Goal: Feedback & Contribution: Leave review/rating

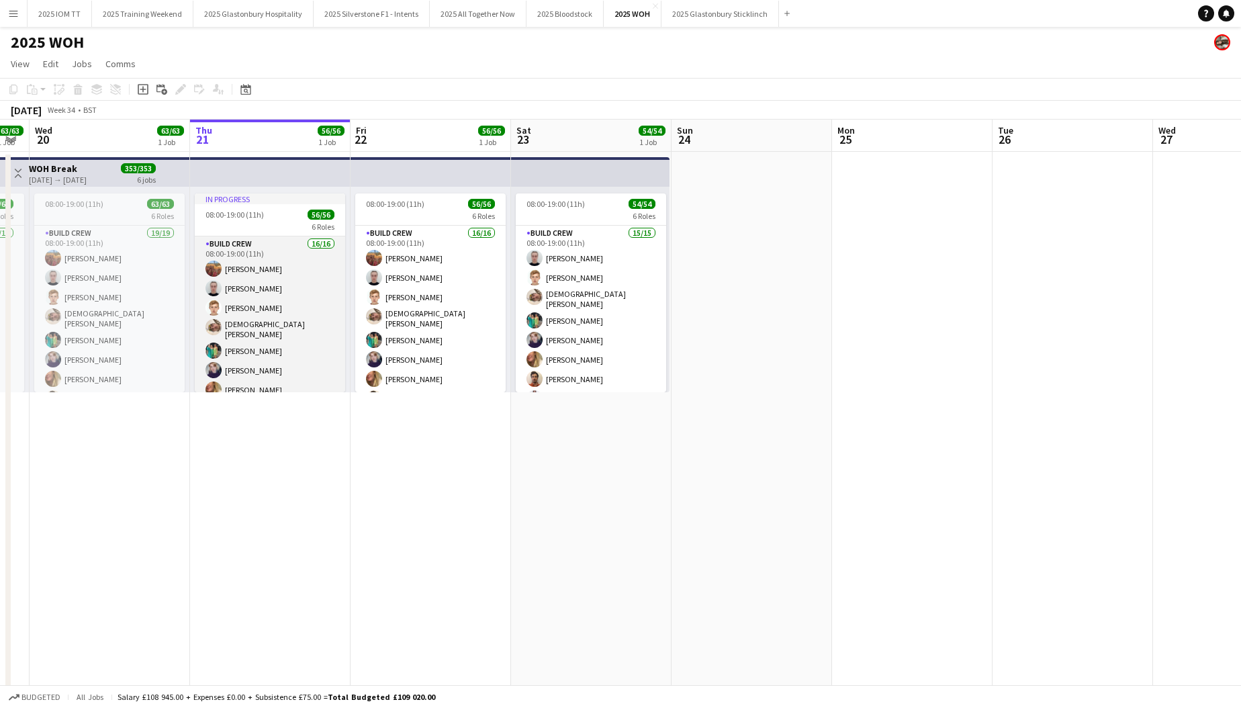
scroll to position [0, 291]
click at [299, 303] on app-card-role "Build Crew 16/16 08:00-19:00 (11h) [PERSON_NAME] [PERSON_NAME] [PERSON_NAME] [P…" at bounding box center [270, 407] width 150 height 342
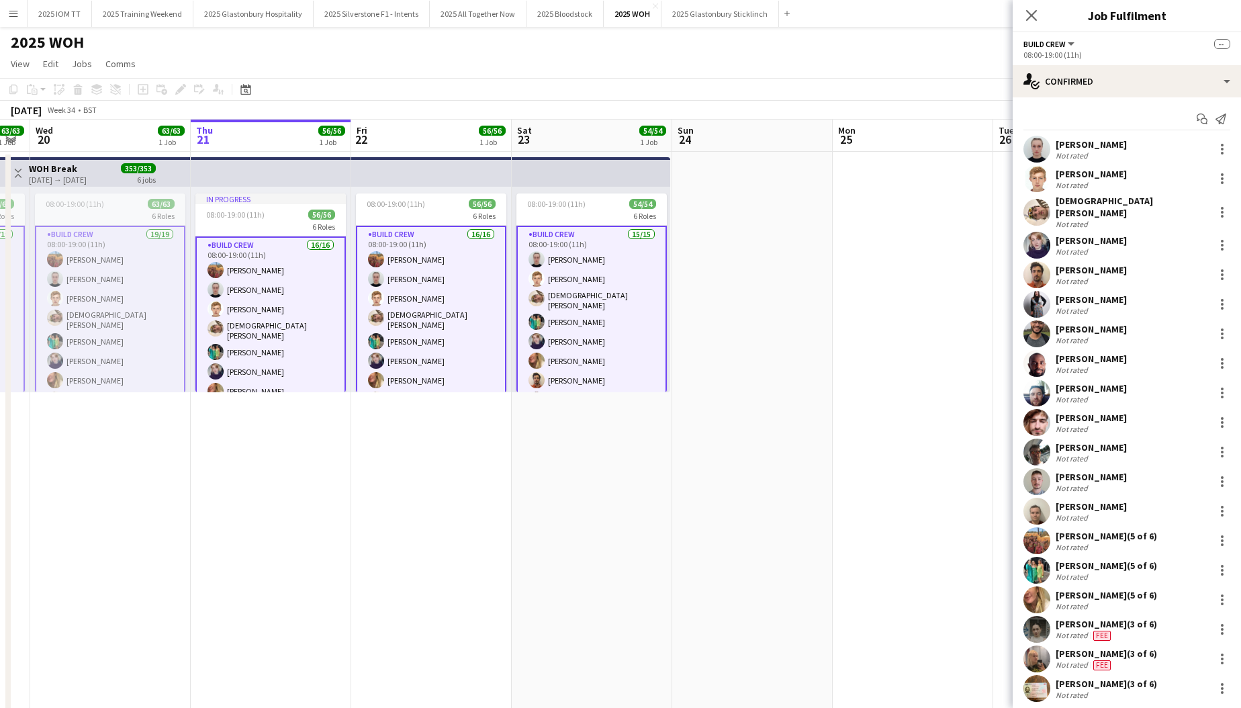
click at [299, 303] on app-card-role "Build Crew 16/16 08:00-19:00 (11h) [PERSON_NAME] [PERSON_NAME] [PERSON_NAME] [P…" at bounding box center [270, 408] width 150 height 345
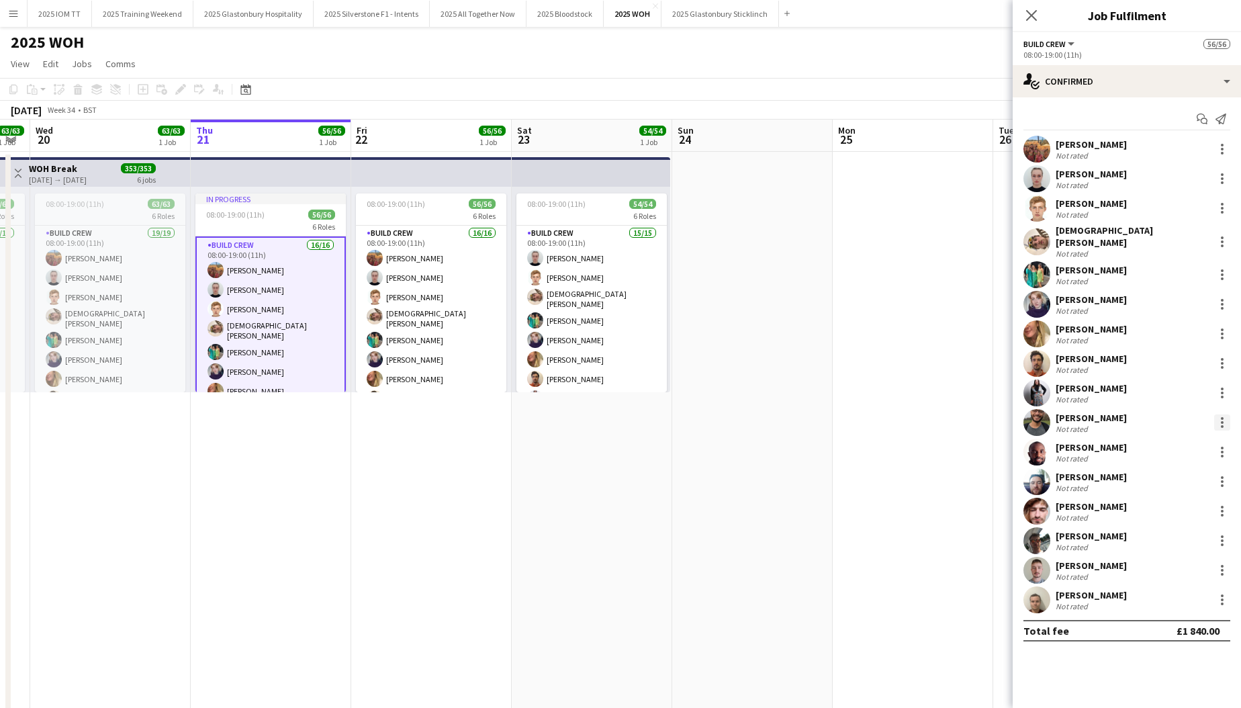
click at [1219, 414] on div at bounding box center [1222, 422] width 16 height 16
click at [1177, 427] on button "Edit fee" at bounding box center [1178, 440] width 105 height 32
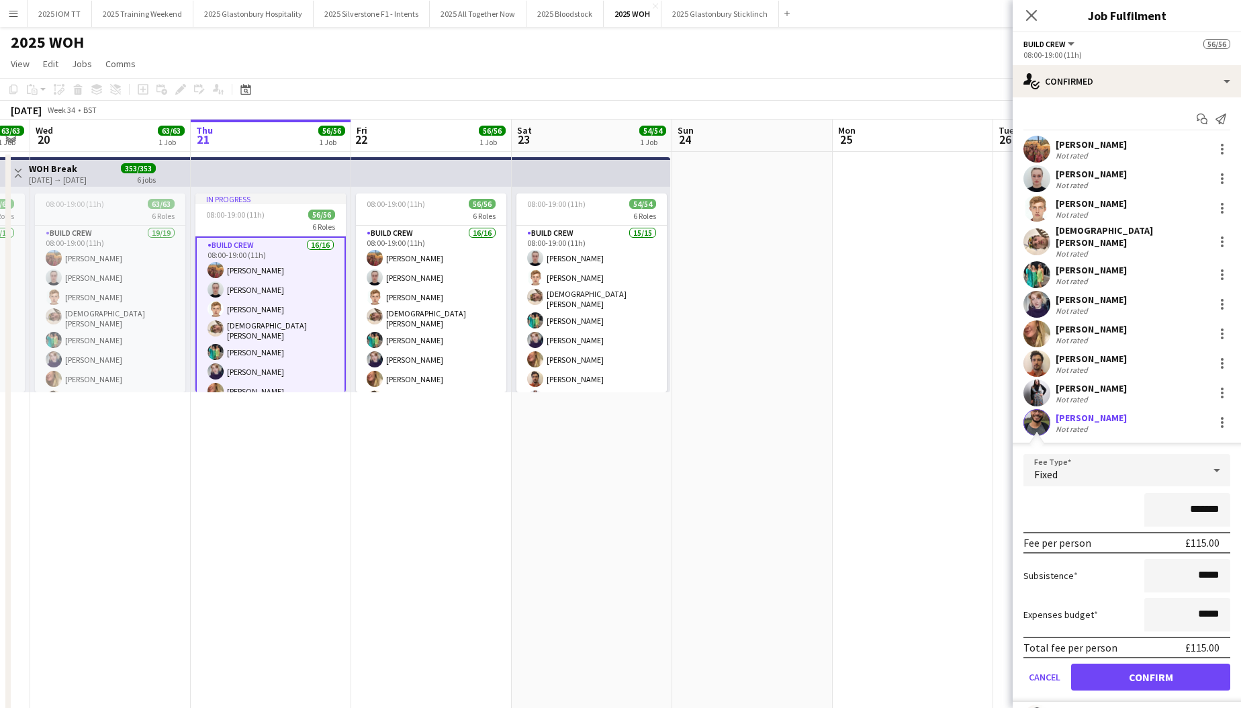
drag, startPoint x: 1220, startPoint y: 503, endPoint x: 1166, endPoint y: 502, distance: 53.7
click at [1166, 502] on input "*******" at bounding box center [1187, 510] width 86 height 34
type input "***"
click at [1172, 670] on button "Confirm" at bounding box center [1150, 676] width 159 height 27
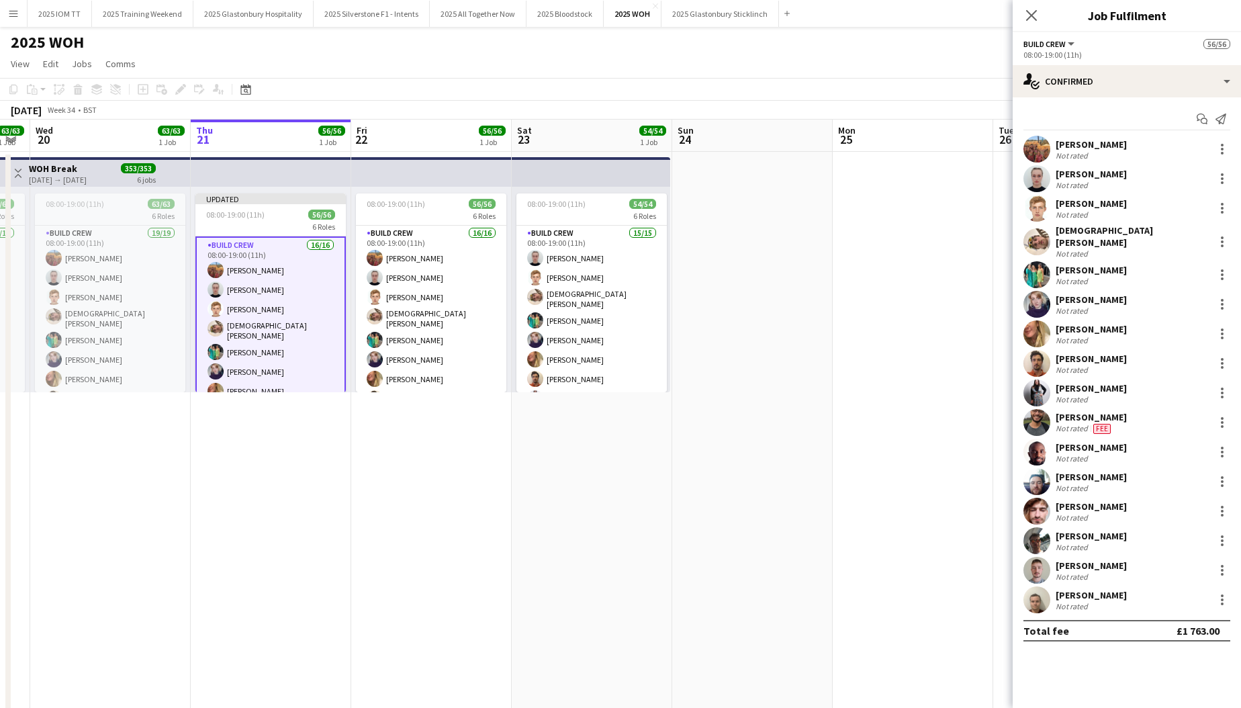
click at [794, 375] on app-date-cell at bounding box center [752, 508] width 160 height 712
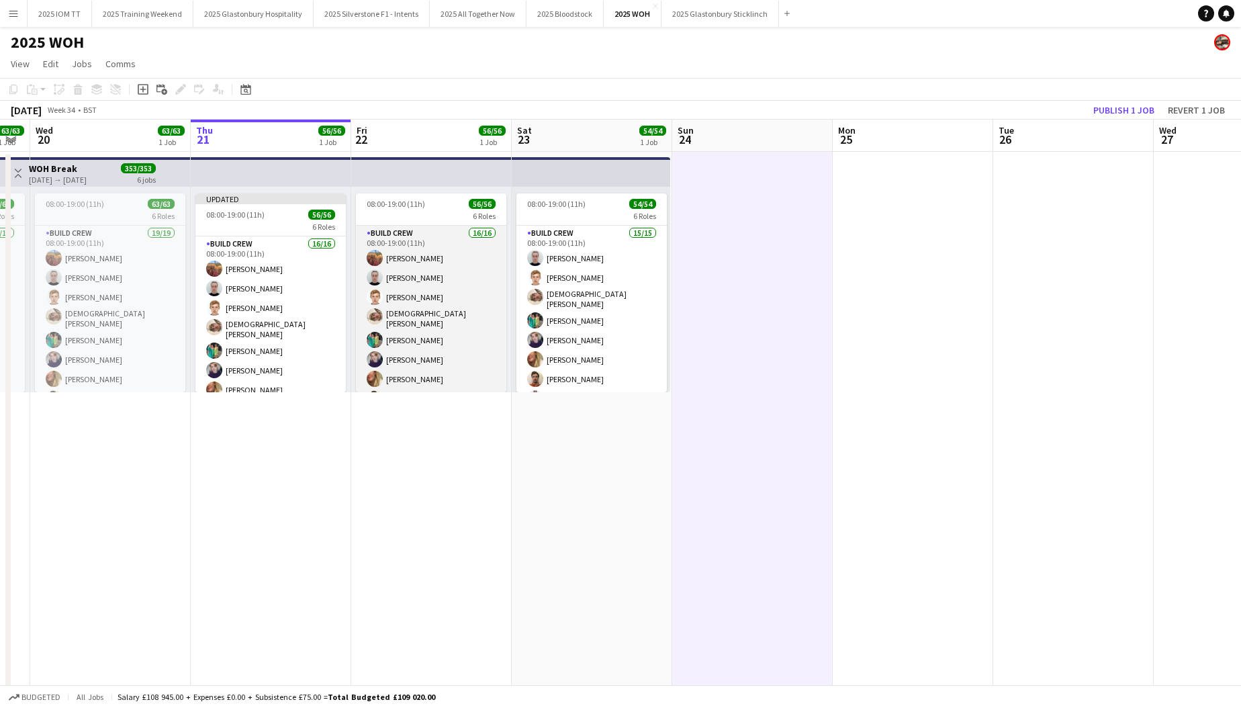
click at [451, 290] on app-card-role "Build Crew 16/16 08:00-19:00 (11h) [PERSON_NAME] [PERSON_NAME] [PERSON_NAME] [P…" at bounding box center [431, 397] width 150 height 342
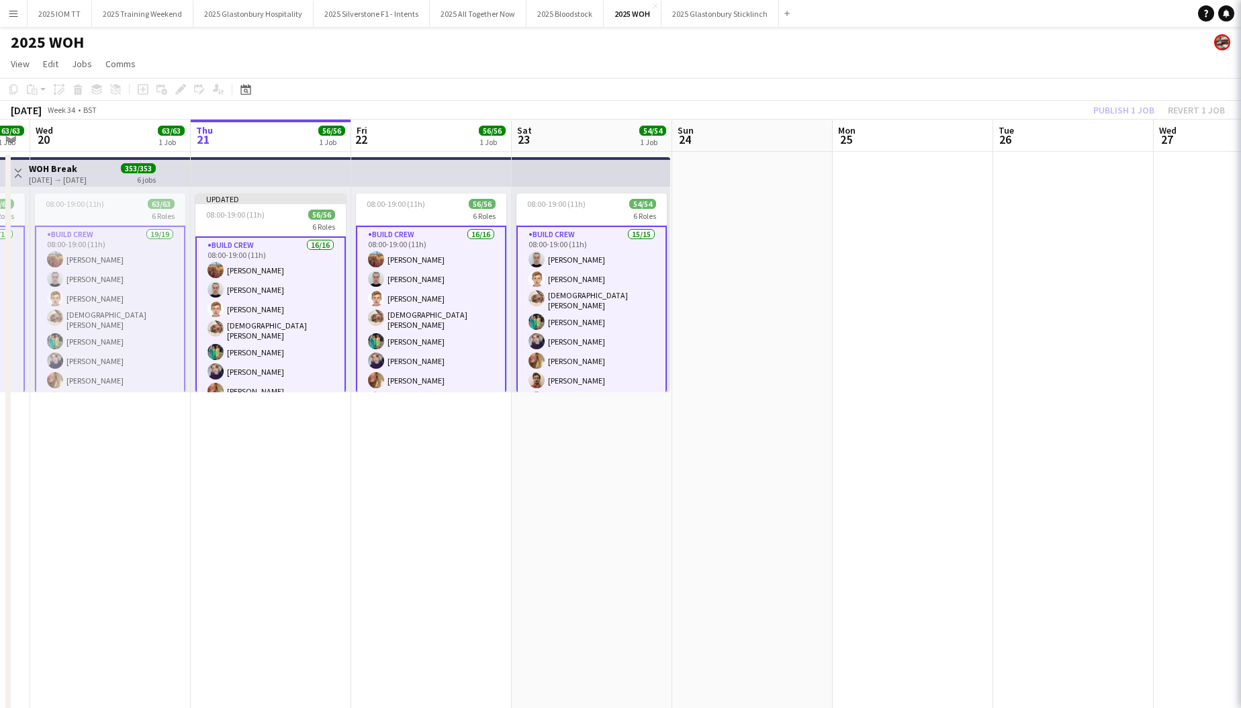
scroll to position [0, 291]
click at [453, 291] on app-card-role "Build Crew 16/16 08:00-19:00 (11h) [PERSON_NAME] [PERSON_NAME] [PERSON_NAME] [P…" at bounding box center [430, 398] width 150 height 345
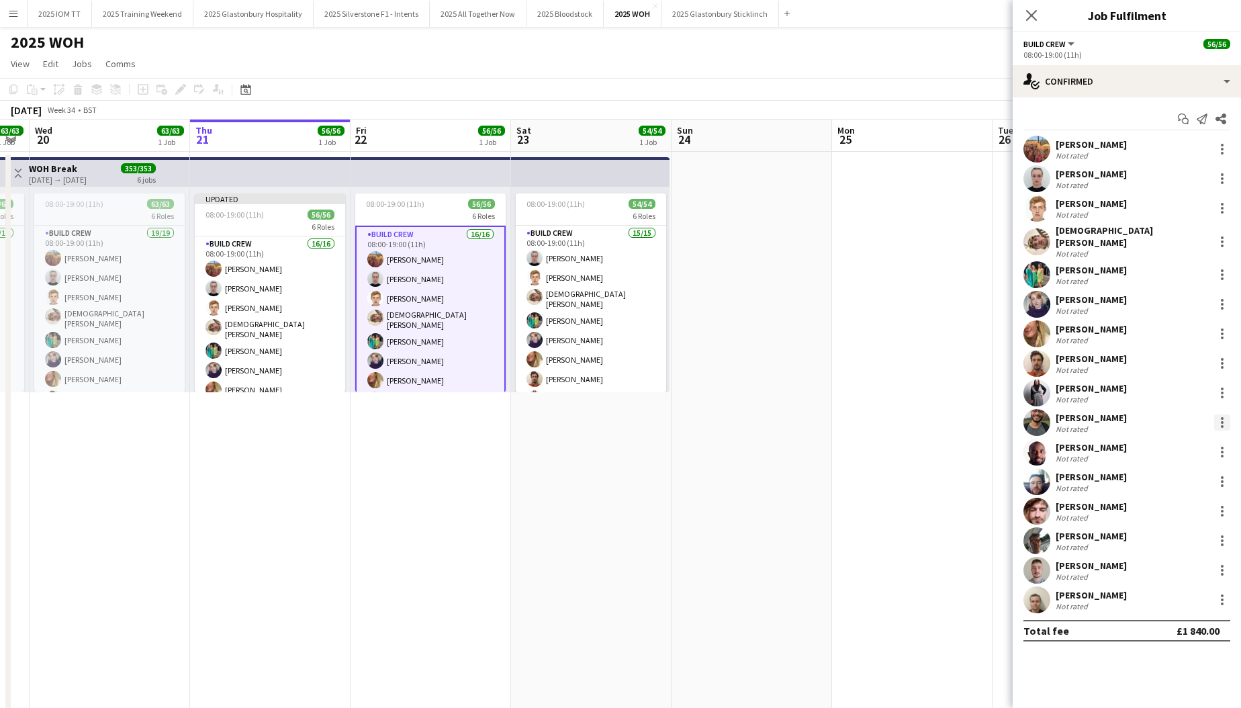
click at [1217, 418] on div at bounding box center [1222, 422] width 16 height 16
click at [1191, 534] on span "Remove" at bounding box center [1177, 537] width 83 height 12
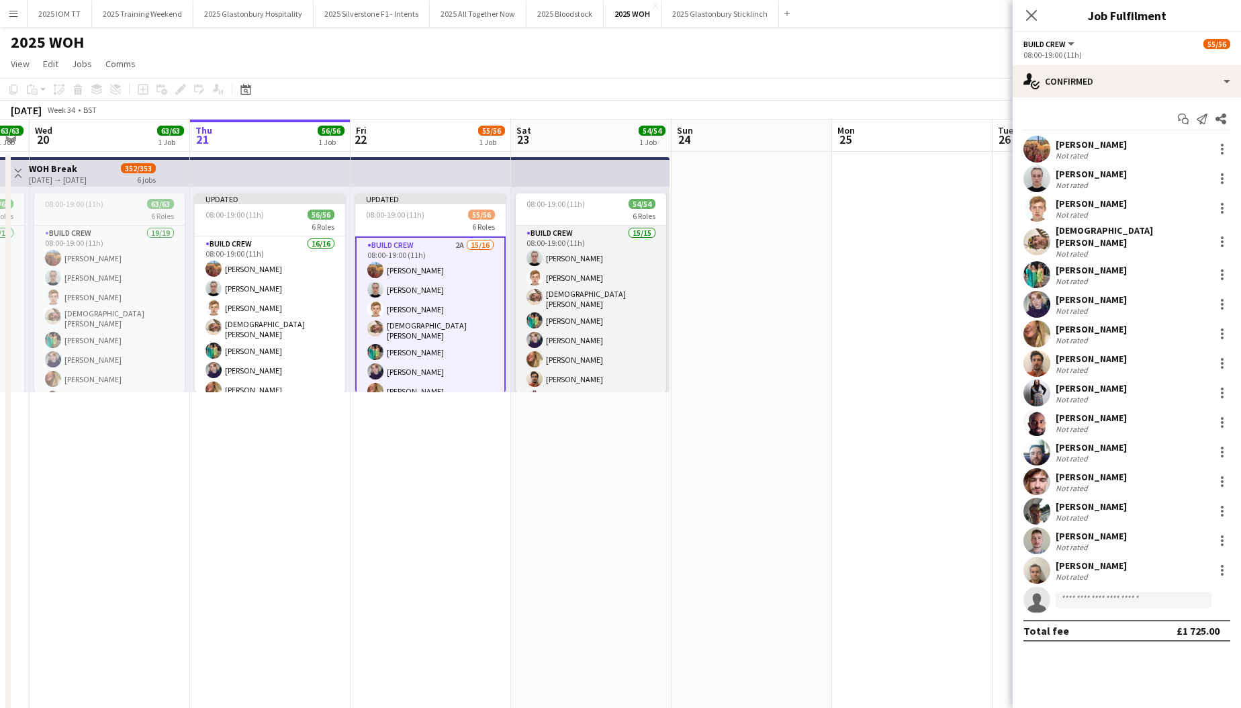
click at [571, 314] on app-card-role "Build Crew 15/15 08:00-19:00 (11h) [PERSON_NAME] [PERSON_NAME] [PERSON_NAME] [P…" at bounding box center [591, 387] width 150 height 322
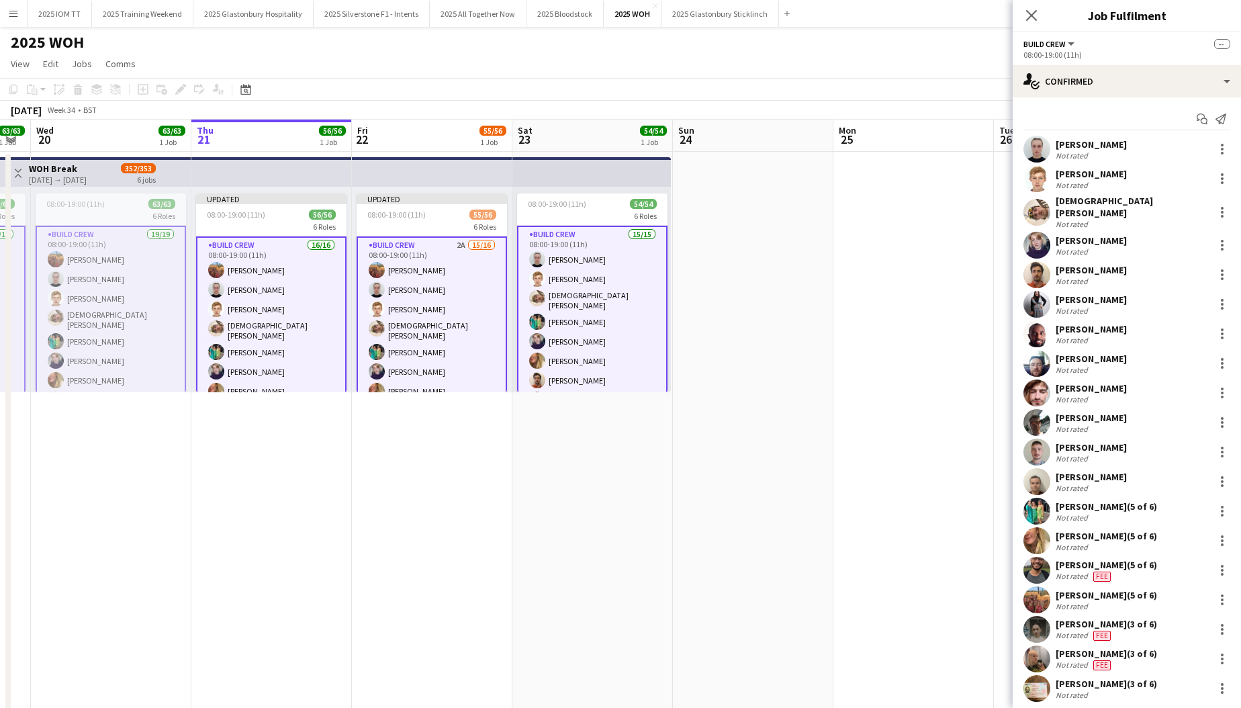
click at [589, 314] on app-card-role "Build Crew 15/15 08:00-19:00 (11h) [PERSON_NAME] [PERSON_NAME] [PERSON_NAME] [P…" at bounding box center [592, 388] width 150 height 325
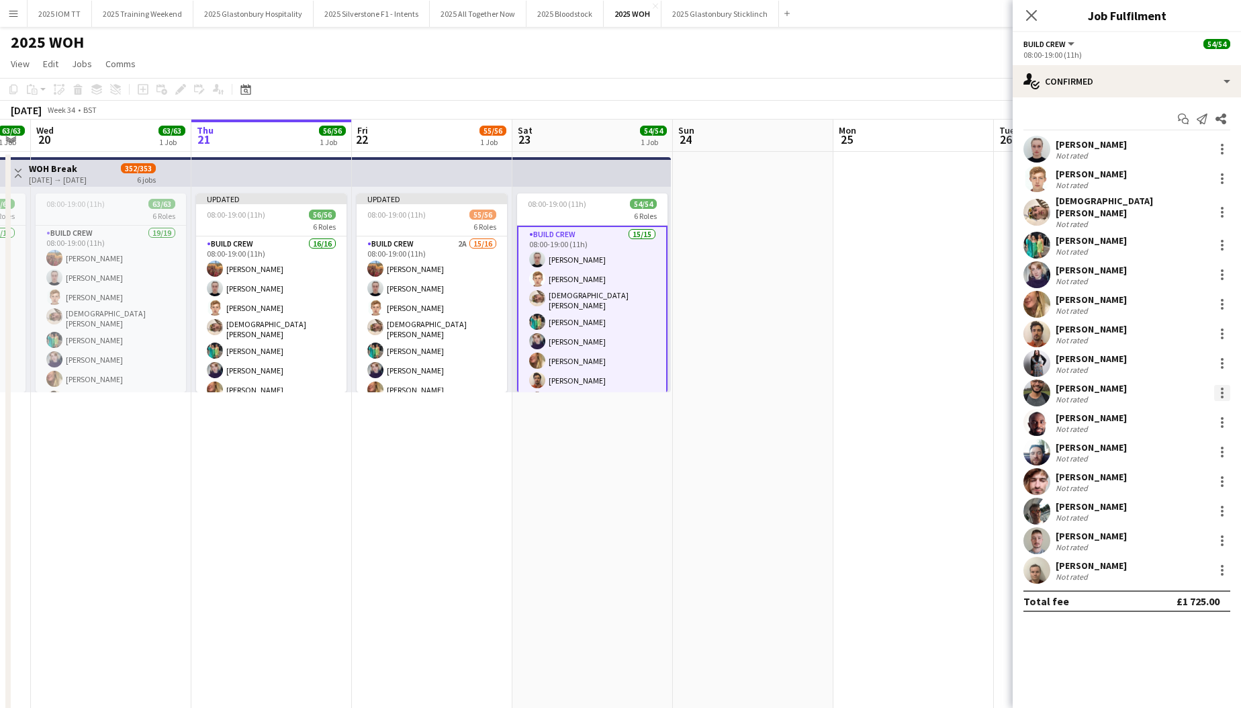
click at [1221, 387] on div at bounding box center [1222, 393] width 16 height 16
click at [1196, 503] on span "Remove" at bounding box center [1177, 507] width 83 height 12
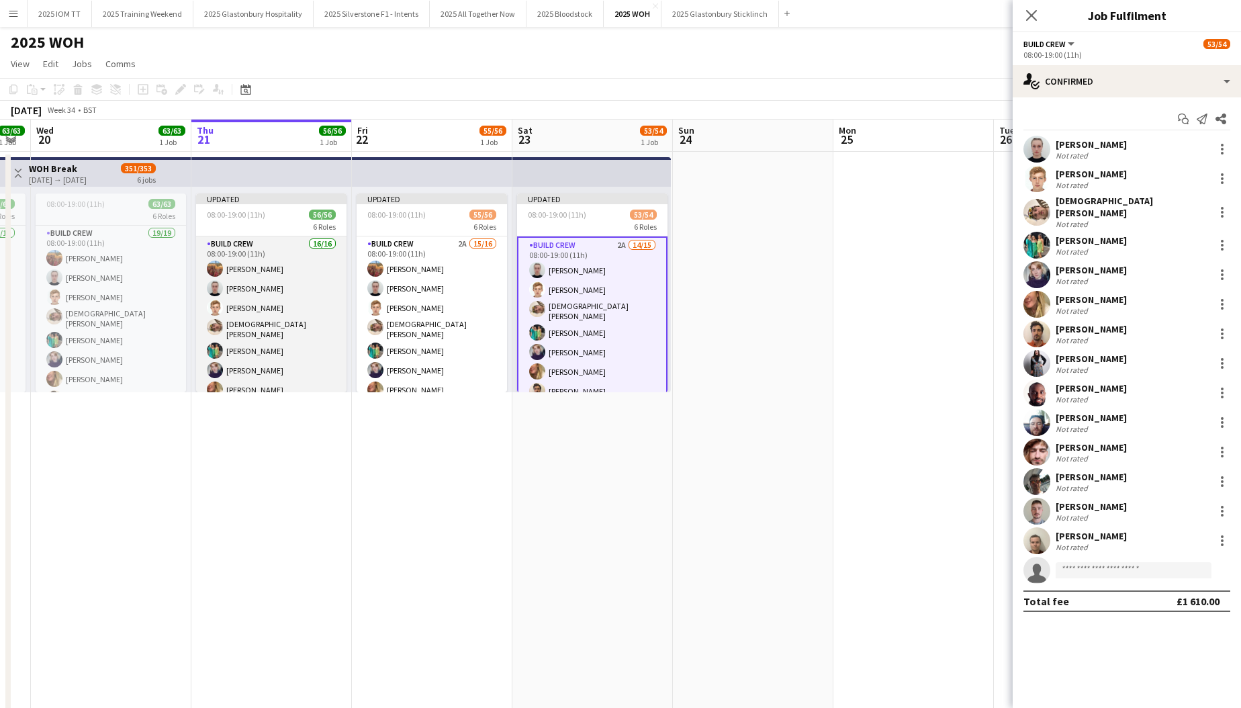
click at [298, 303] on app-card-role "Build Crew 16/16 08:00-19:00 (11h) [PERSON_NAME] [PERSON_NAME] [PERSON_NAME] [P…" at bounding box center [271, 407] width 150 height 342
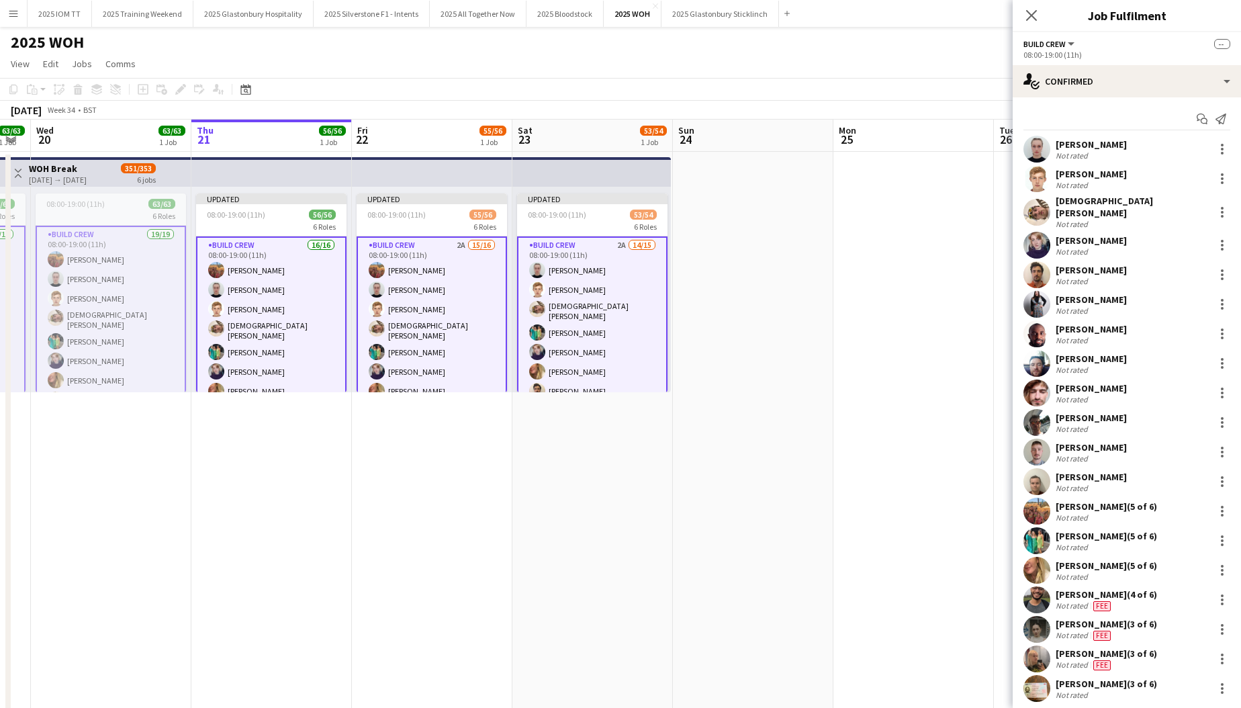
click at [1101, 588] on div "[PERSON_NAME] (4 of 6)" at bounding box center [1106, 594] width 101 height 12
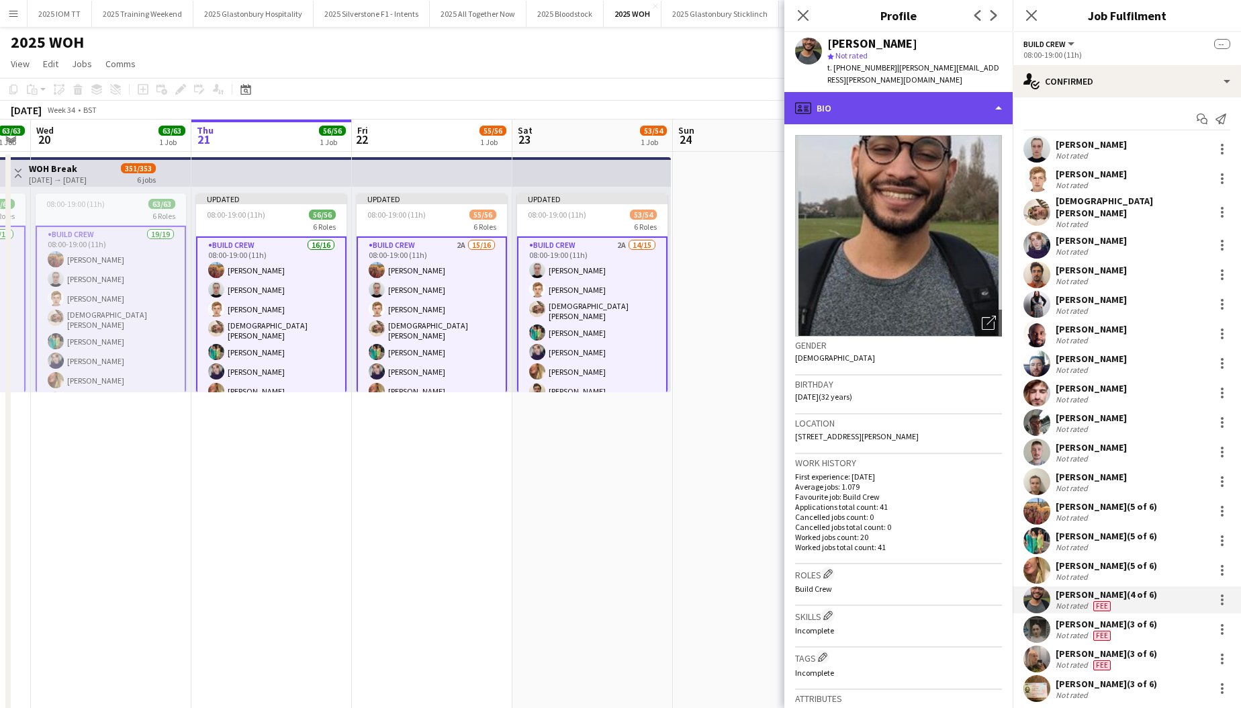
click at [944, 101] on div "profile Bio" at bounding box center [898, 108] width 228 height 32
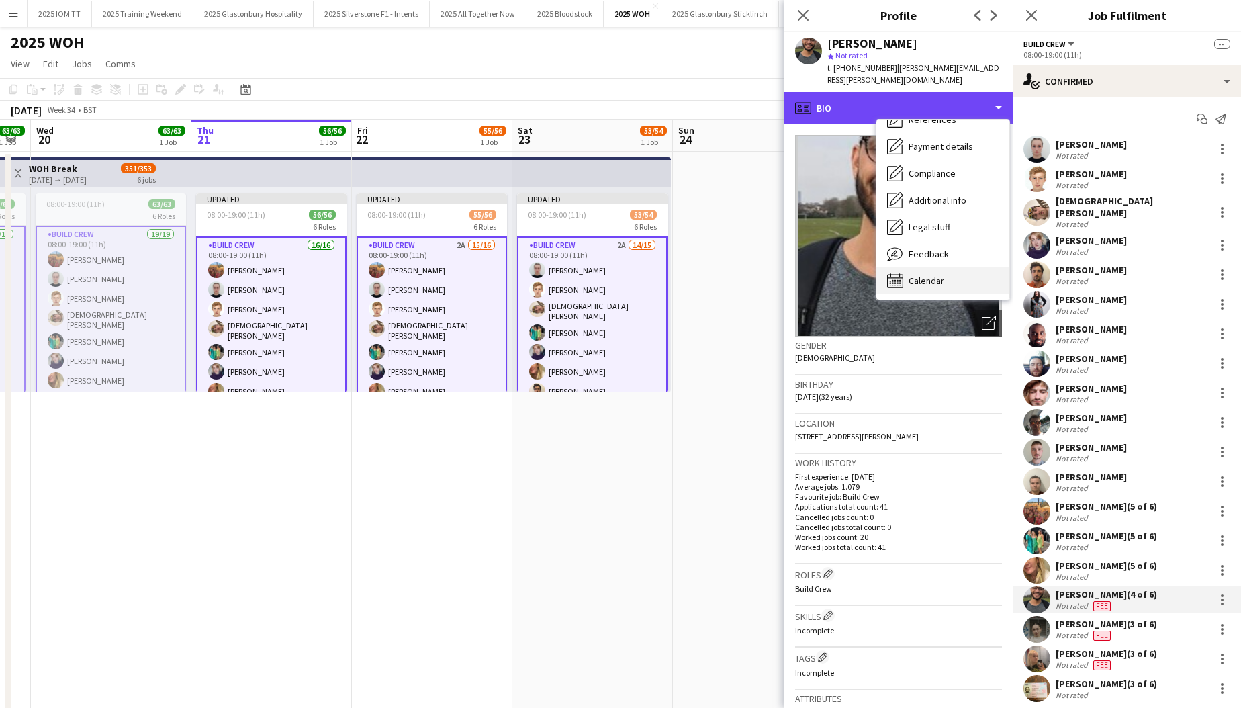
scroll to position [153, 0]
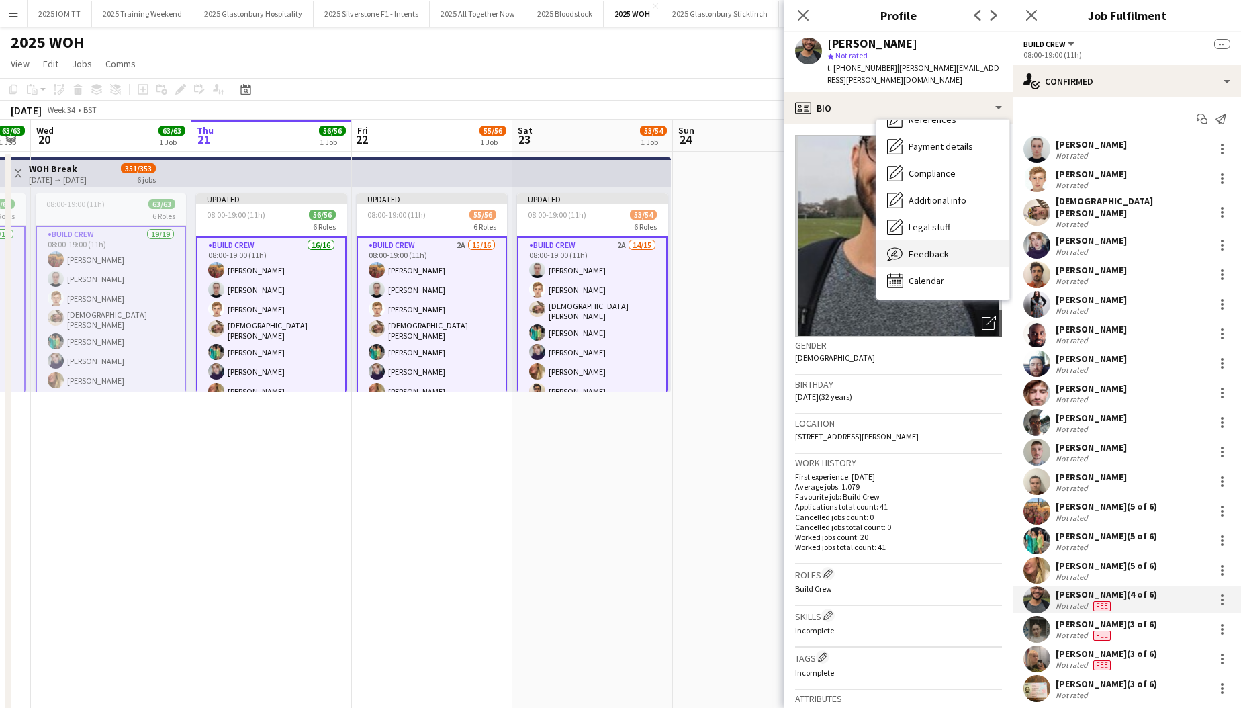
click at [959, 240] on div "Feedback Feedback" at bounding box center [942, 253] width 133 height 27
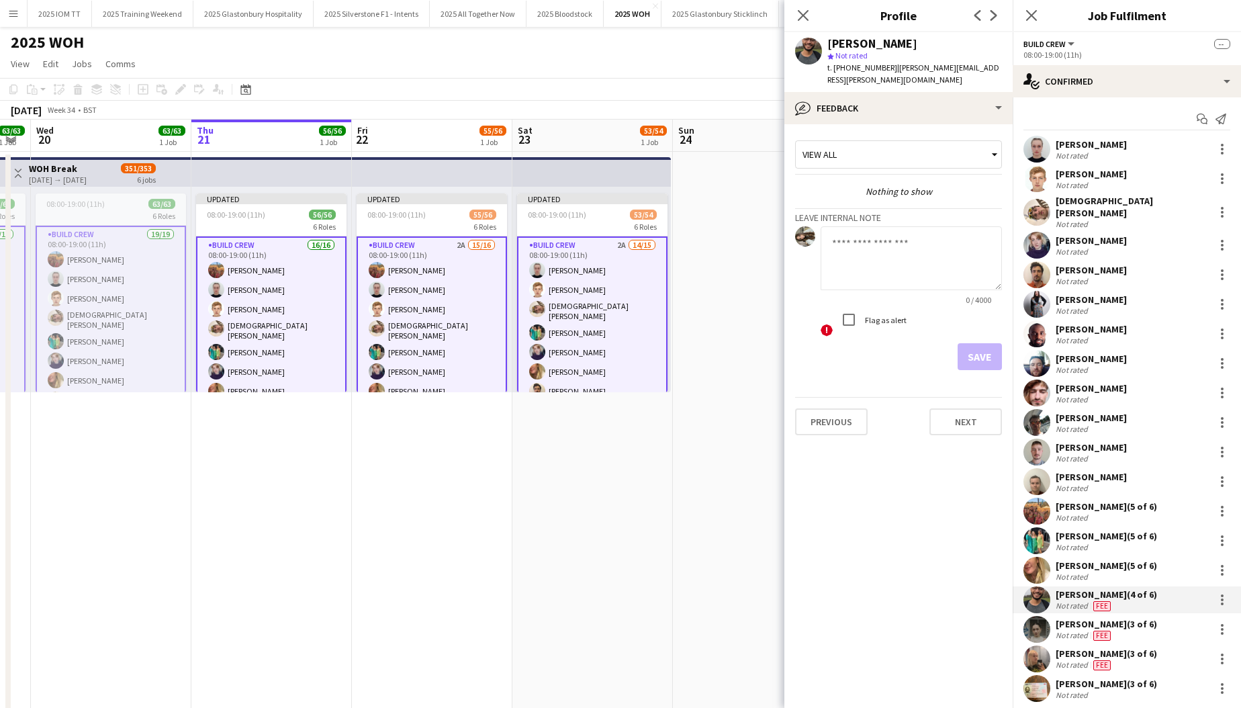
click at [882, 246] on textarea at bounding box center [911, 258] width 181 height 64
type textarea "**********"
click at [970, 346] on button "Save" at bounding box center [980, 356] width 44 height 27
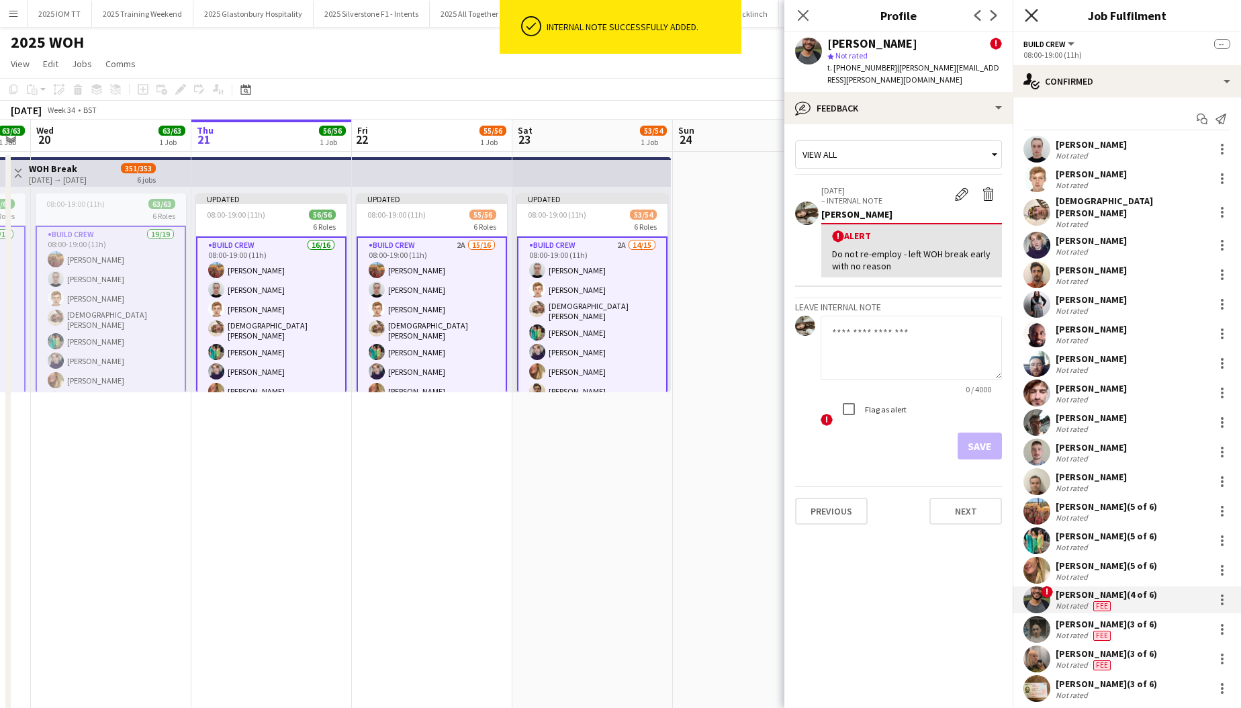
click at [1030, 16] on icon at bounding box center [1031, 15] width 13 height 13
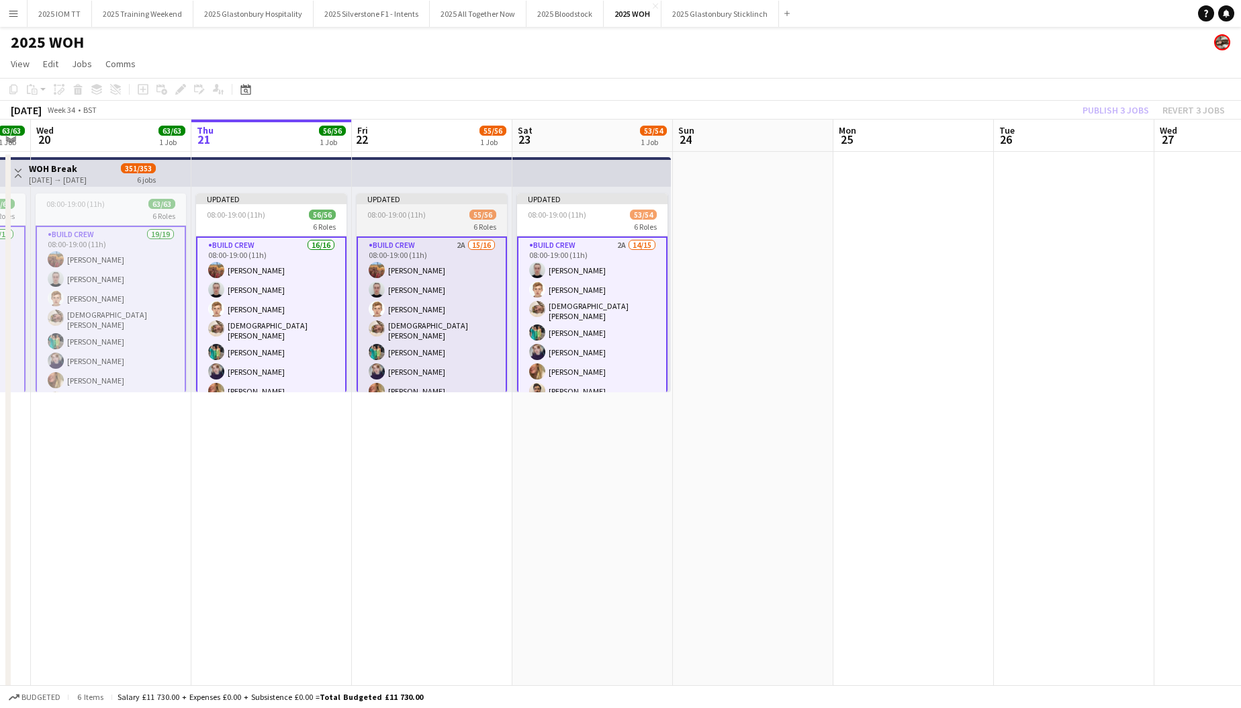
click at [441, 220] on app-job-card "Updated 08:00-19:00 (11h) 55/56 6 Roles Build Crew 2A 15/16 08:00-19:00 (11h) […" at bounding box center [432, 292] width 150 height 199
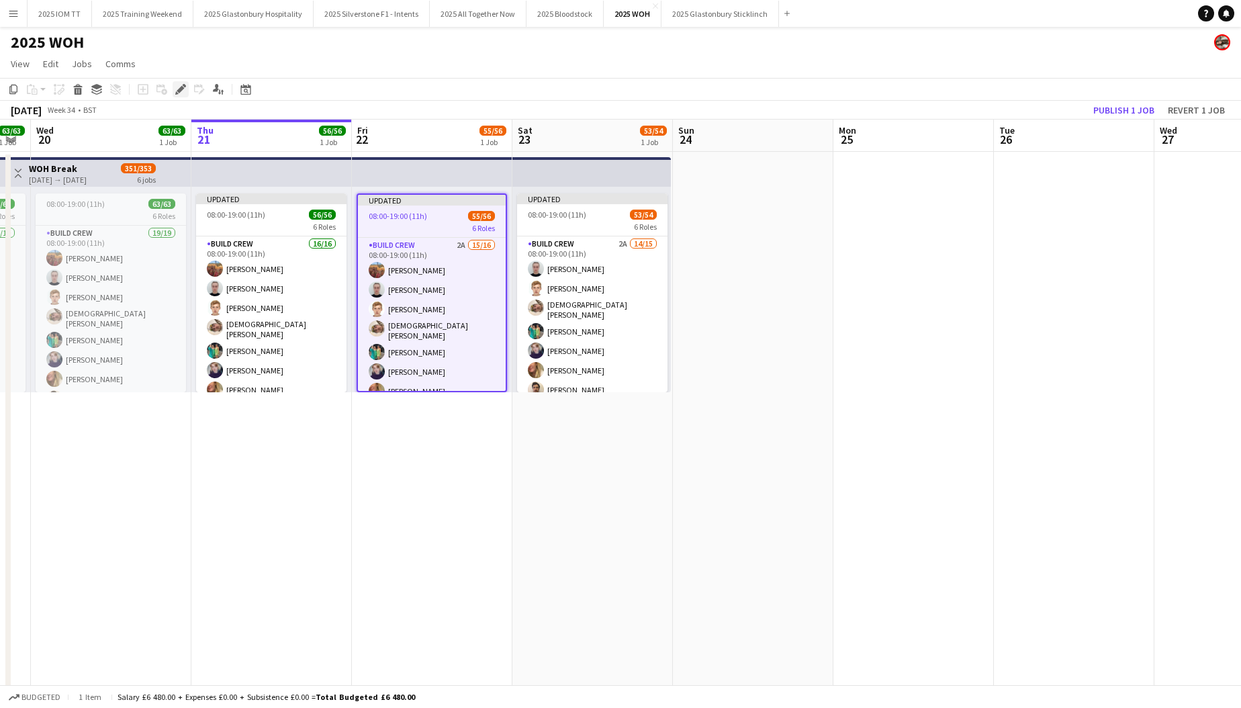
click at [173, 91] on div "Add job Add linked Job Edit Edit linked Job Applicants" at bounding box center [175, 89] width 103 height 16
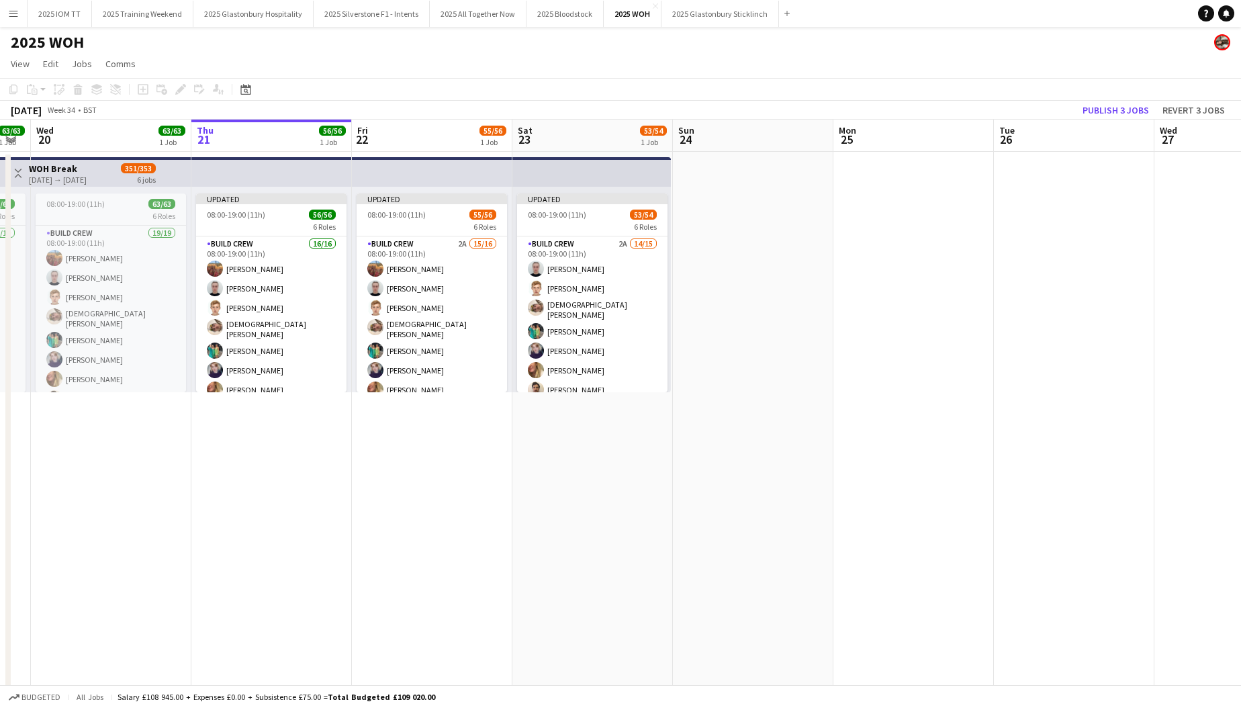
drag, startPoint x: 437, startPoint y: 224, endPoint x: 348, endPoint y: 185, distance: 97.7
click at [437, 224] on div "6 Roles" at bounding box center [432, 226] width 150 height 11
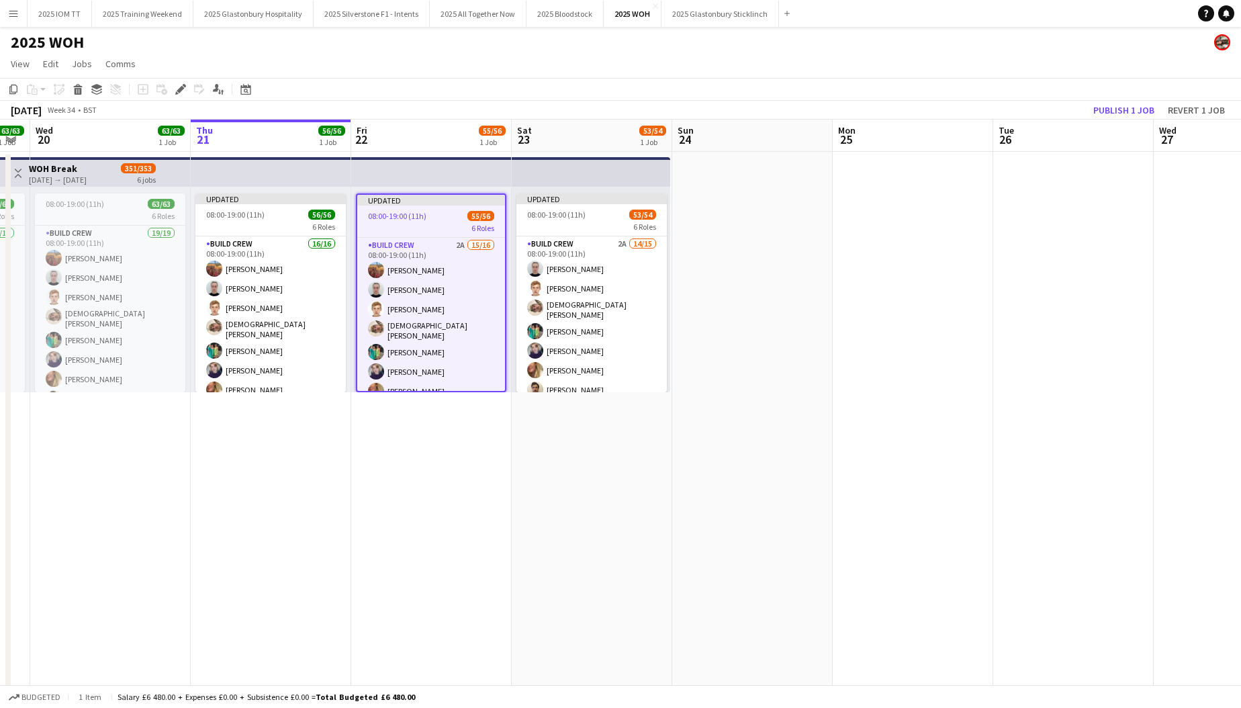
drag, startPoint x: 177, startPoint y: 87, endPoint x: 304, endPoint y: 123, distance: 131.8
click at [178, 87] on icon "Edit" at bounding box center [180, 89] width 11 height 11
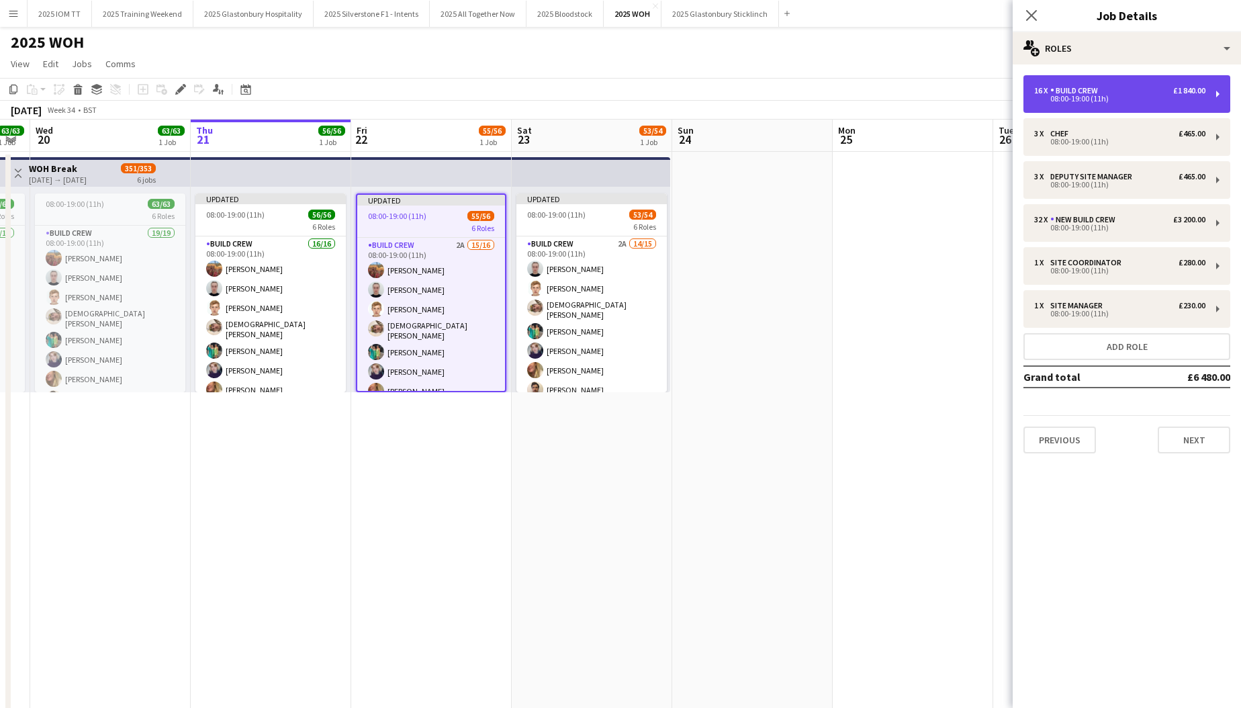
click at [1122, 105] on div "16 x Build Crew £1 840.00 08:00-19:00 (11h)" at bounding box center [1126, 94] width 207 height 38
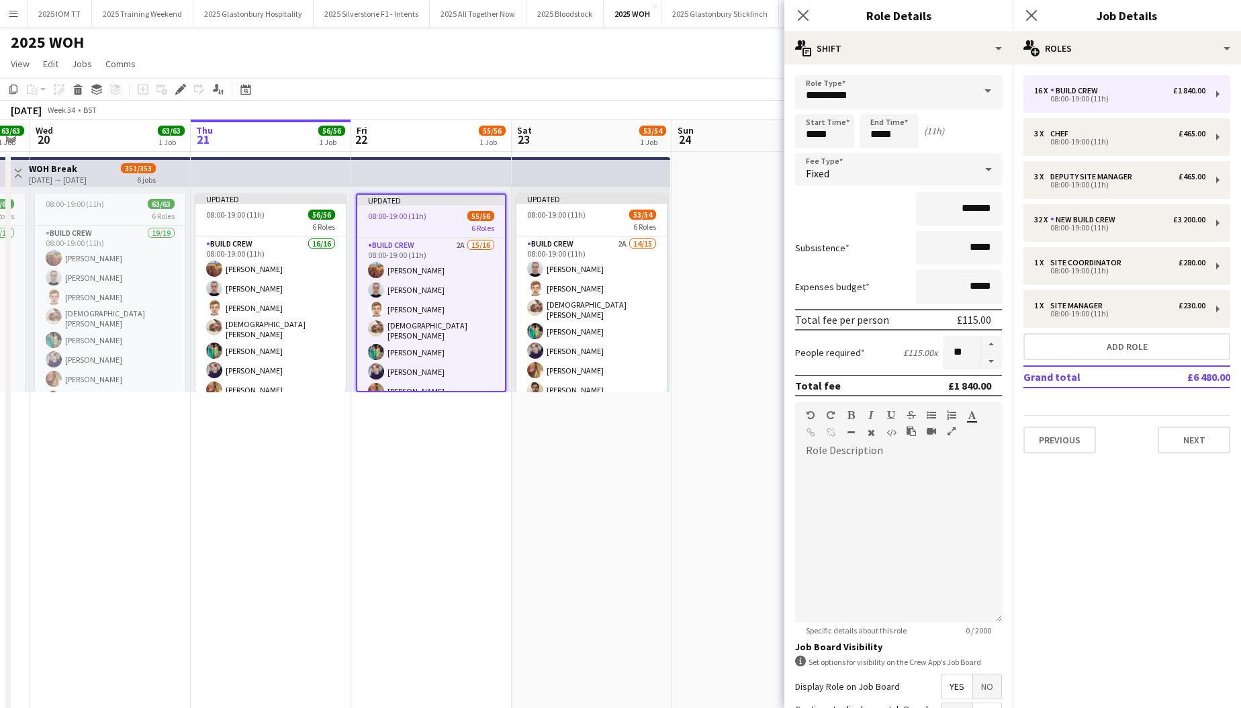
click at [992, 369] on button "button" at bounding box center [990, 361] width 21 height 17
type input "**"
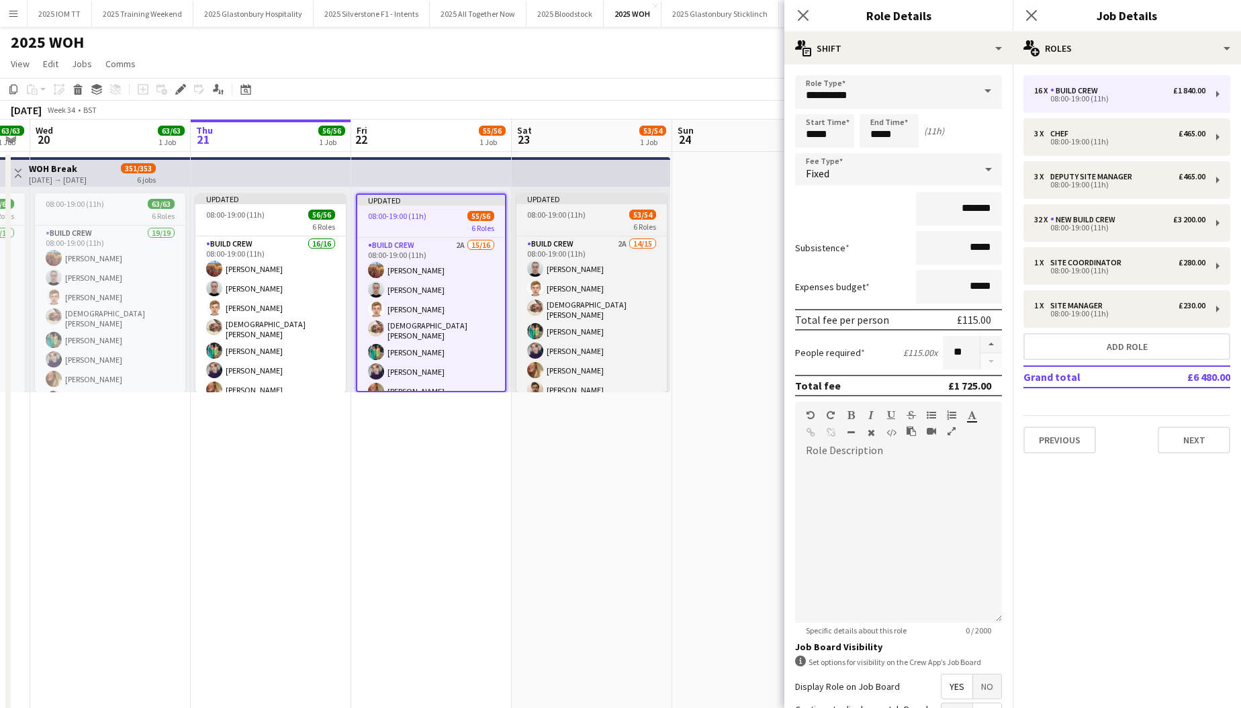
click at [578, 221] on div "6 Roles" at bounding box center [591, 226] width 150 height 11
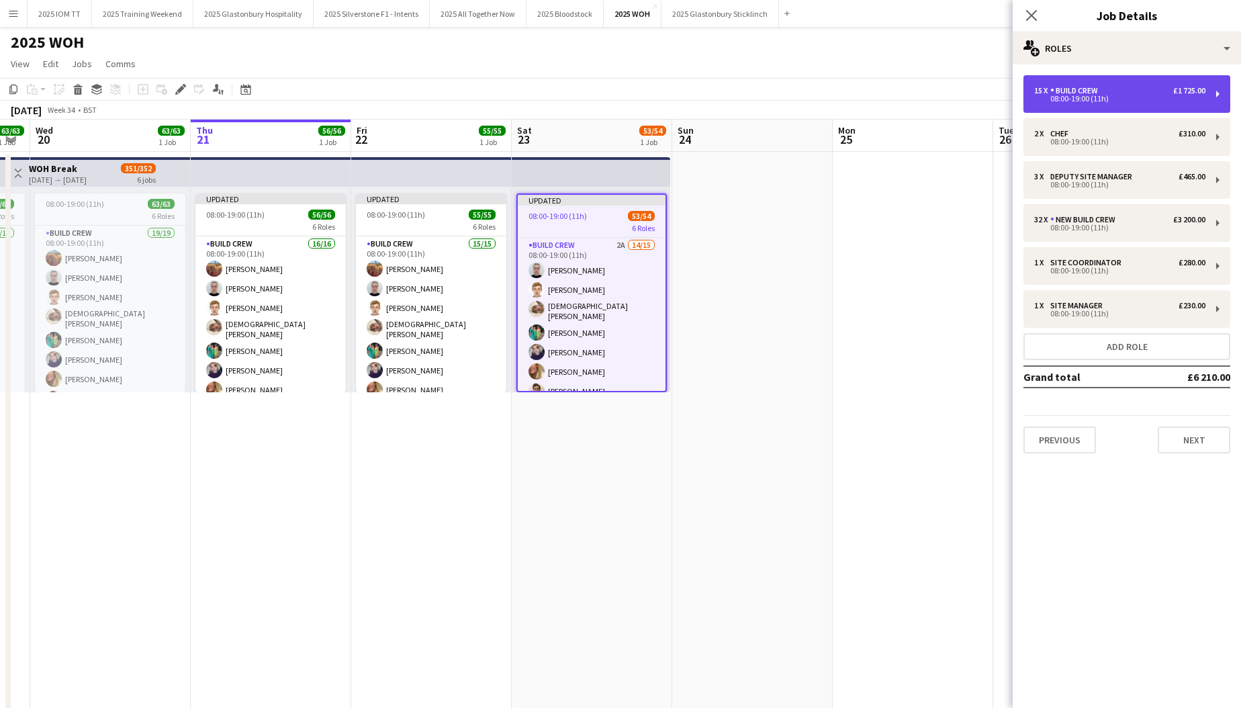
click at [1140, 94] on div "15 x Build Crew £1 725.00" at bounding box center [1119, 90] width 171 height 9
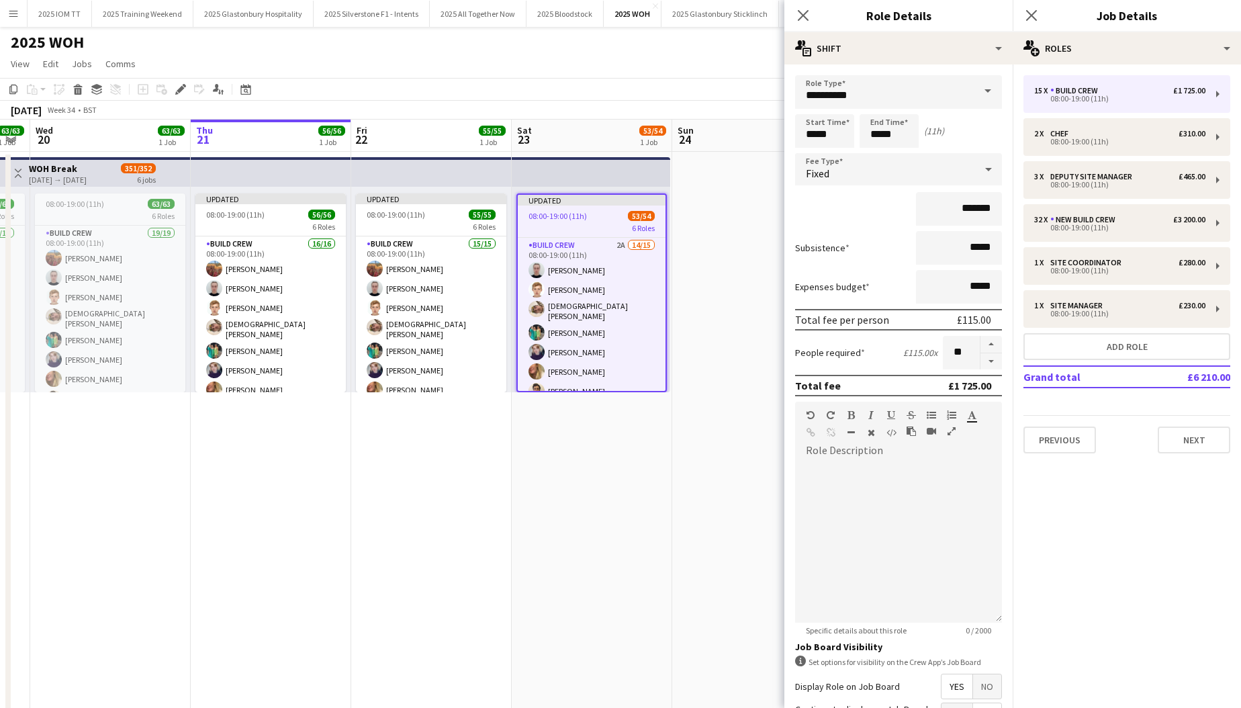
click at [991, 363] on button "button" at bounding box center [990, 361] width 21 height 17
type input "**"
click at [1031, 9] on app-icon "Close pop-in" at bounding box center [1031, 15] width 19 height 19
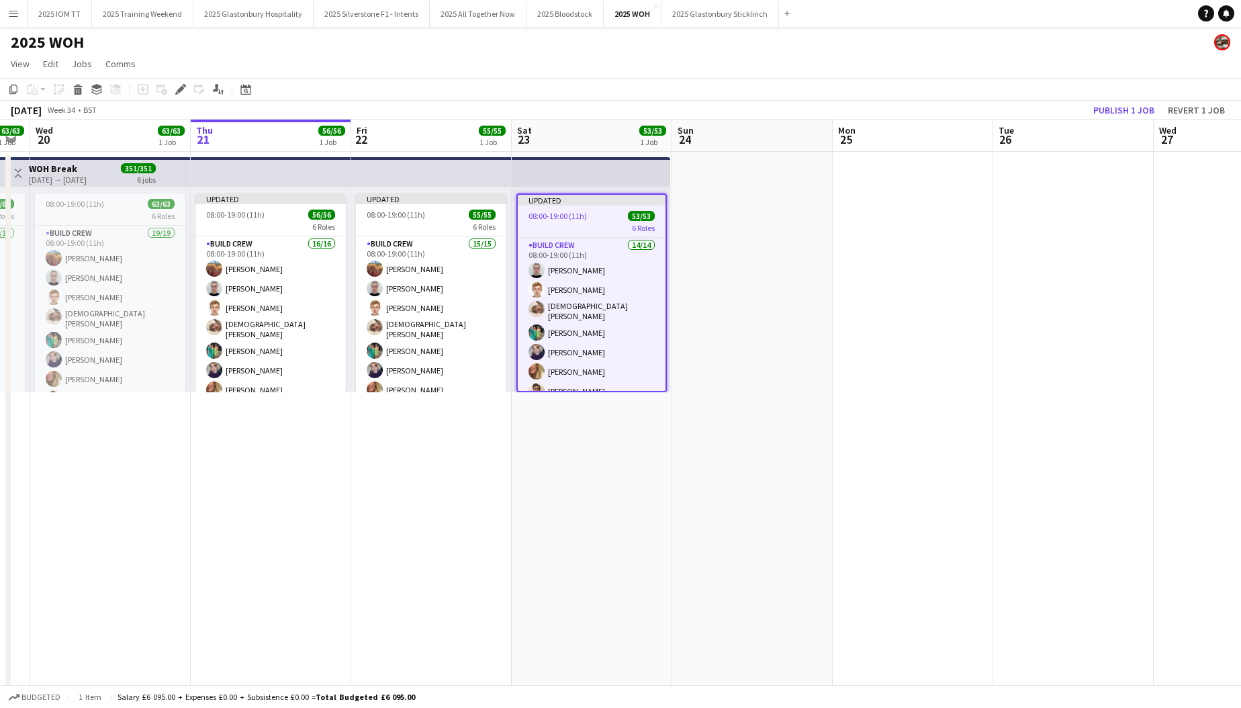
drag, startPoint x: 773, startPoint y: 232, endPoint x: 875, endPoint y: 191, distance: 110.0
click at [773, 232] on app-date-cell at bounding box center [752, 508] width 160 height 712
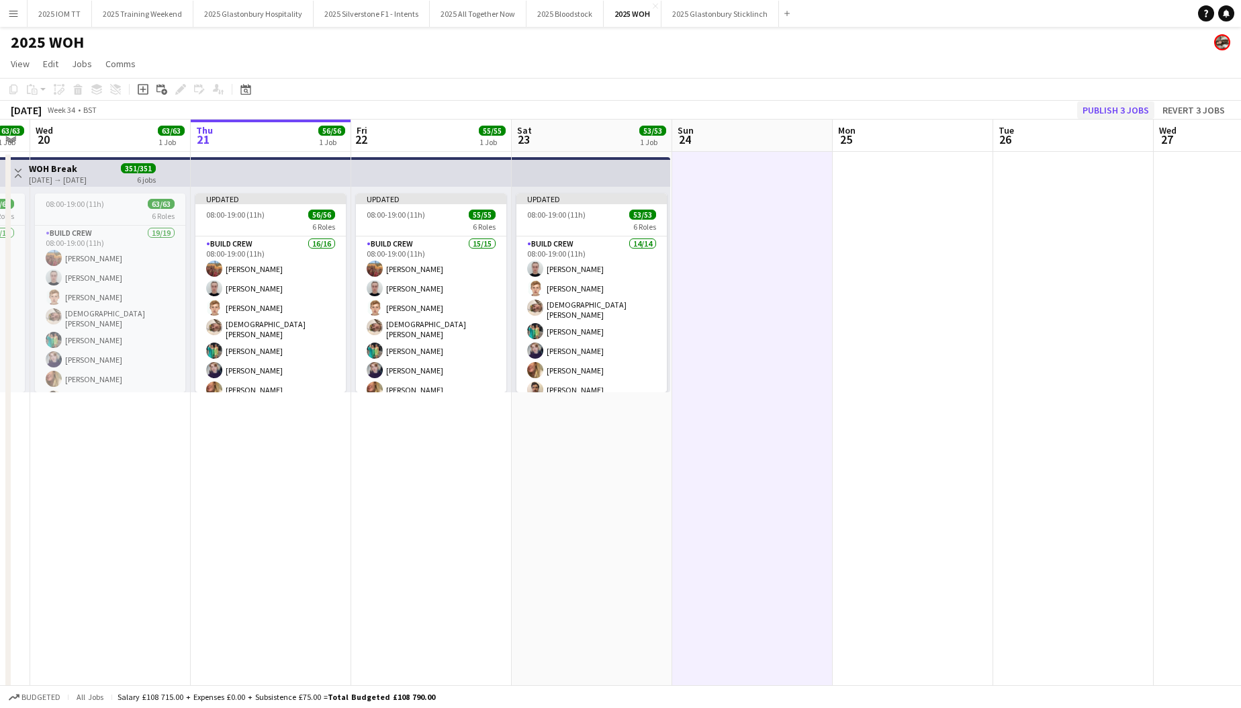
click at [1097, 111] on button "Publish 3 jobs" at bounding box center [1115, 109] width 77 height 17
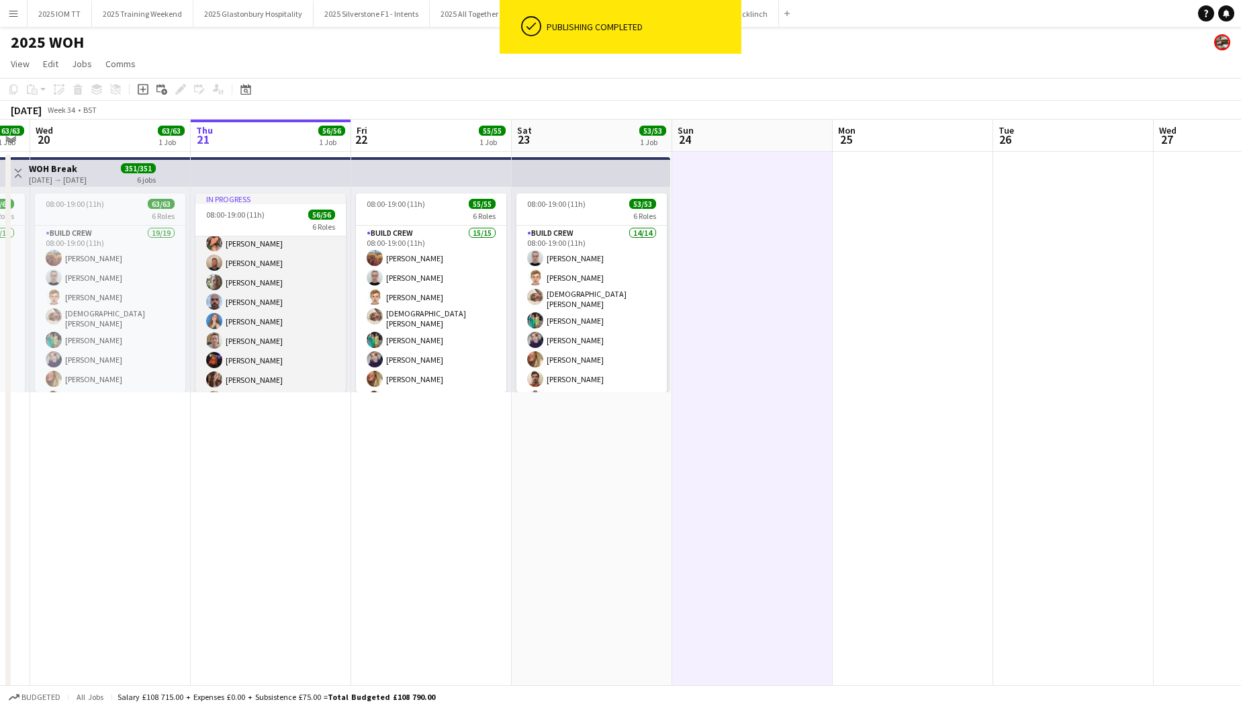
scroll to position [579, 0]
click at [296, 312] on app-card-role "New Build Crew 32/32 08:00-19:00 (11h) [PERSON_NAME] [PERSON_NAME] [PERSON_NAME…" at bounding box center [270, 493] width 150 height 649
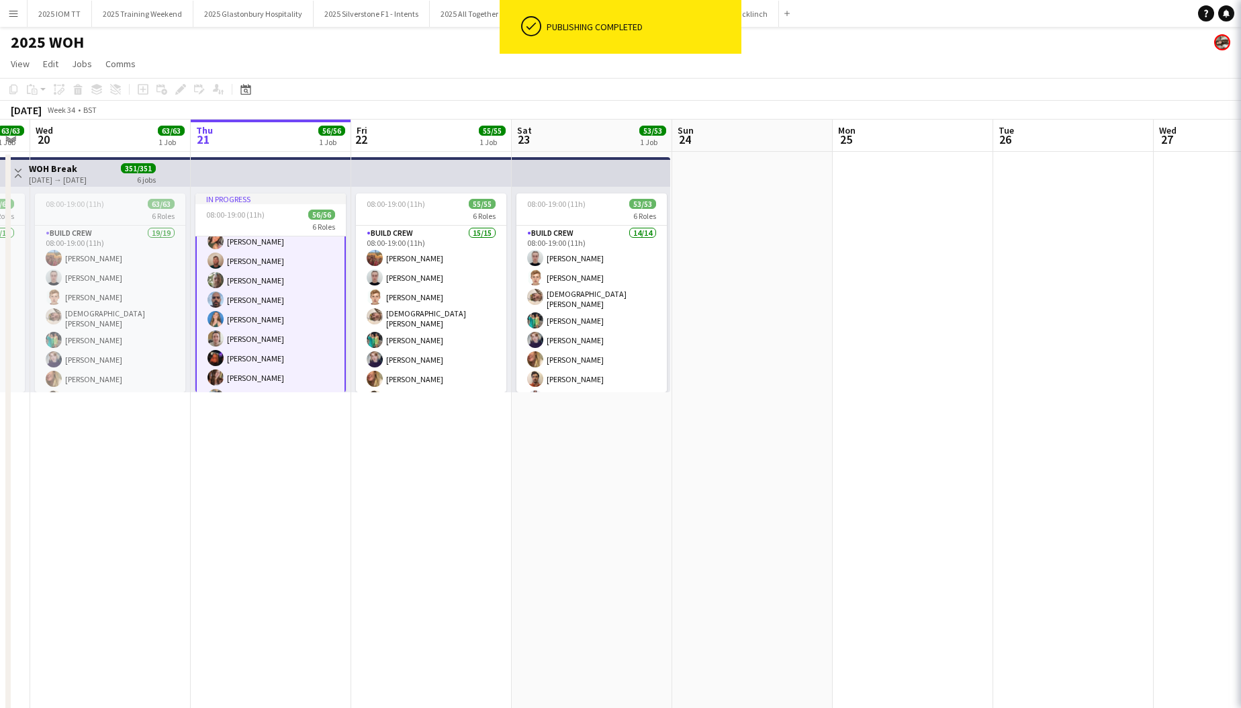
click at [296, 312] on app-card-role "New Build Crew 32/32 08:00-19:00 (11h) [PERSON_NAME] [PERSON_NAME] [PERSON_NAME…" at bounding box center [270, 495] width 150 height 652
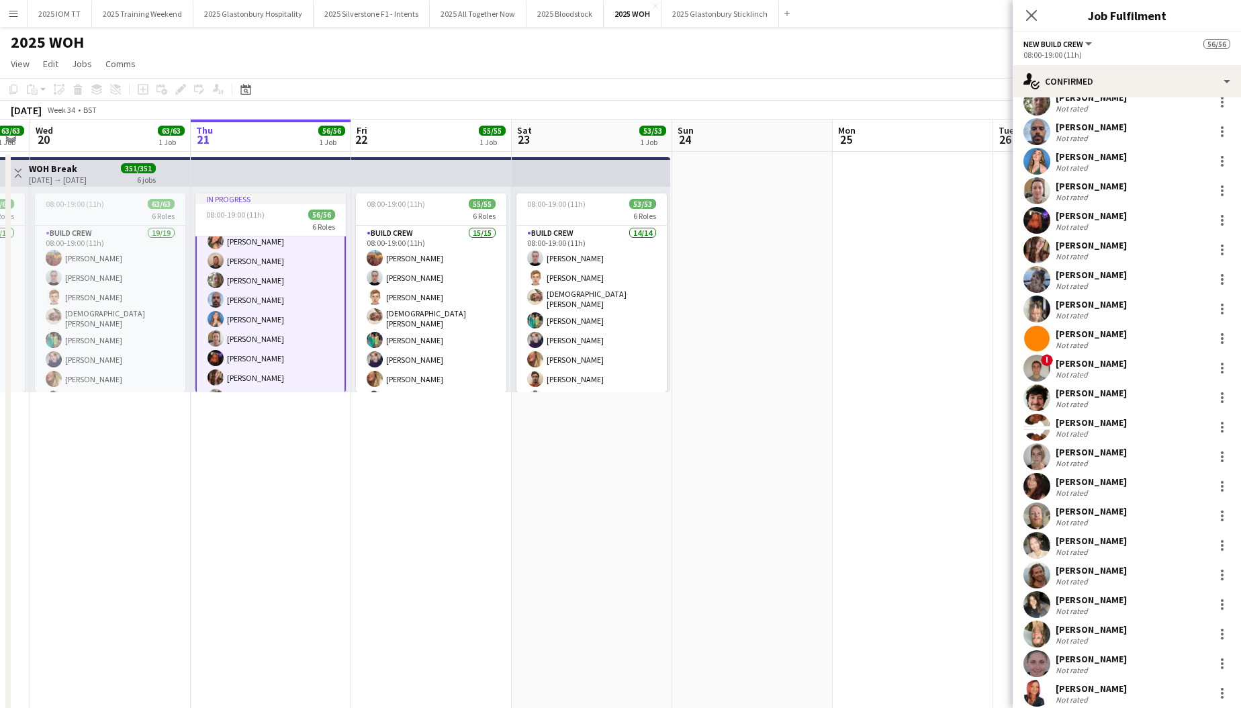
scroll to position [166, 0]
click at [1218, 571] on div at bounding box center [1222, 574] width 16 height 16
click at [1160, 490] on span "Remove" at bounding box center [1156, 484] width 40 height 11
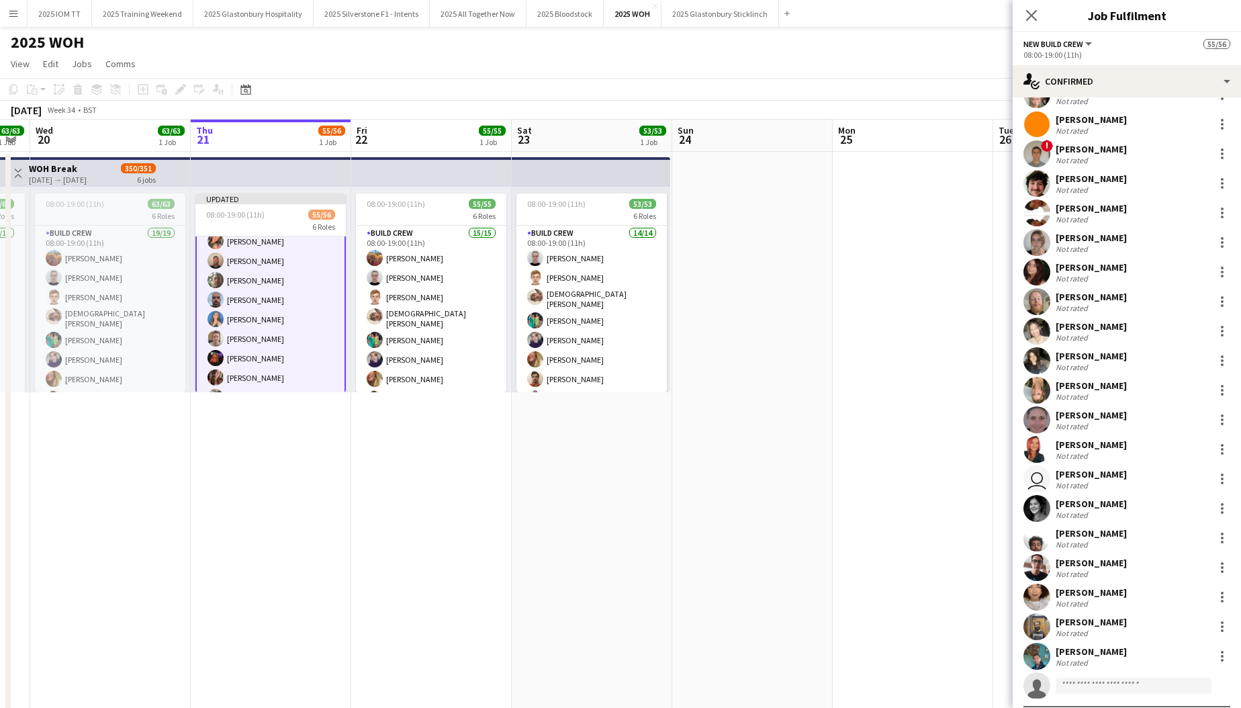
scroll to position [380, 0]
click at [1223, 477] on div at bounding box center [1222, 478] width 3 height 3
click at [1181, 602] on span "Remove" at bounding box center [1177, 600] width 83 height 12
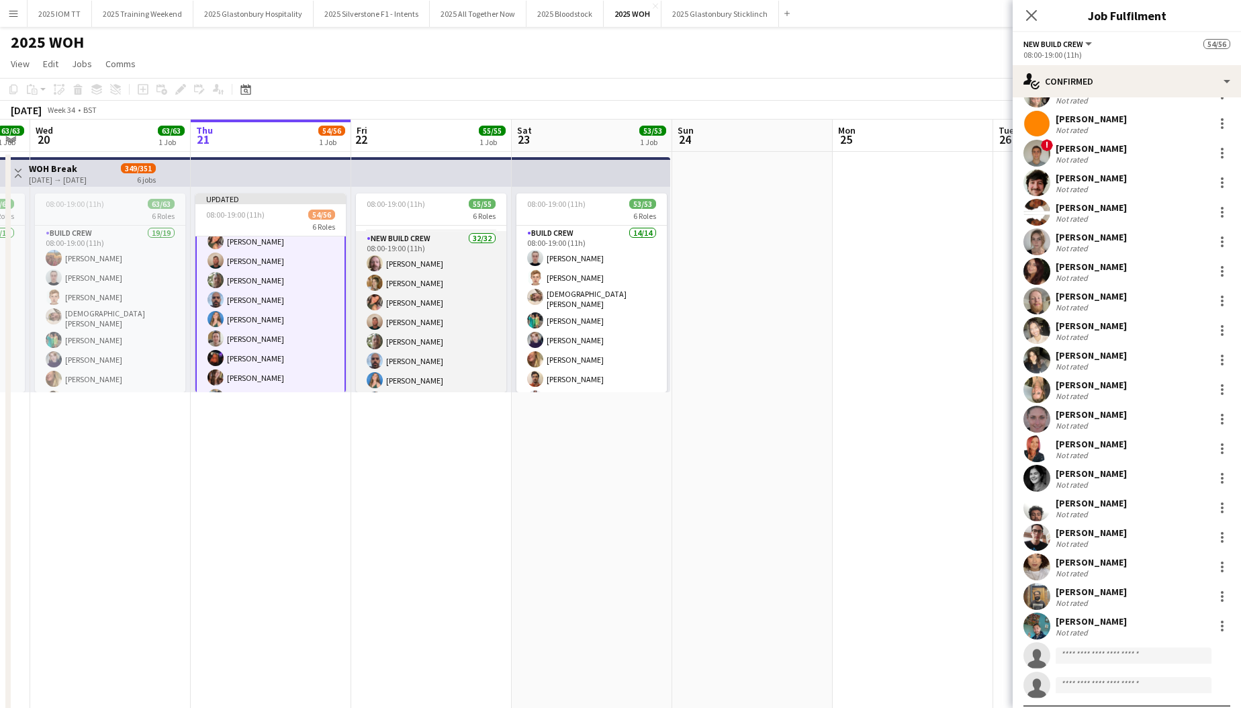
scroll to position [531, 0]
click at [435, 286] on app-card-role "New Build Crew 32/32 08:00-19:00 (11h) [PERSON_NAME] [PERSON_NAME] [PERSON_NAME…" at bounding box center [431, 510] width 150 height 649
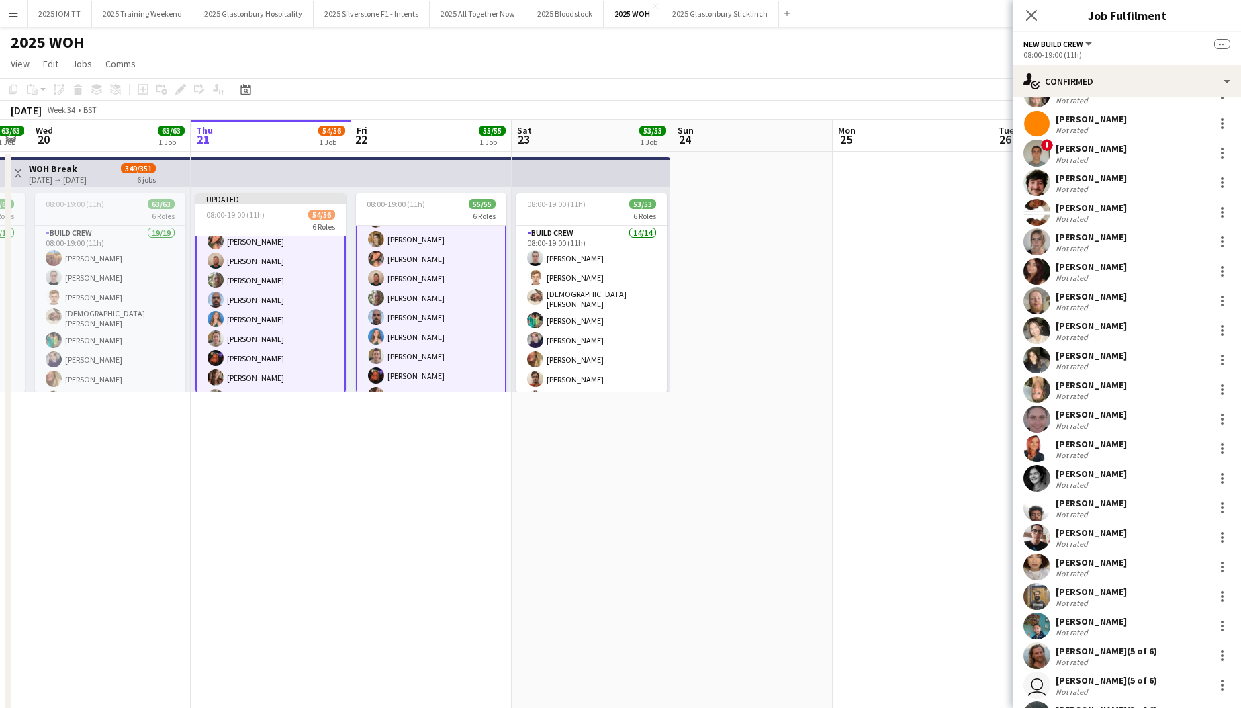
click at [443, 287] on app-card-role "New Build Crew 32/32 08:00-19:00 (11h) [PERSON_NAME] [PERSON_NAME] [PERSON_NAME…" at bounding box center [431, 512] width 150 height 652
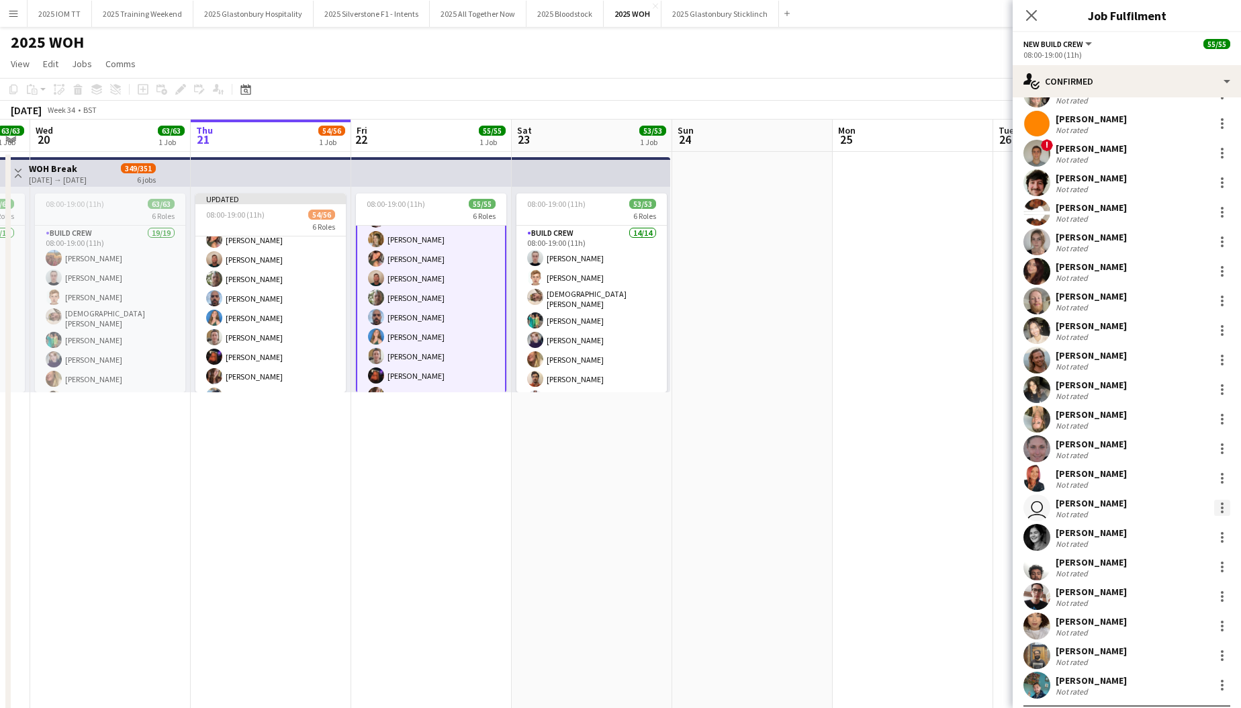
click at [1219, 508] on div at bounding box center [1222, 508] width 16 height 16
drag, startPoint x: 1182, startPoint y: 627, endPoint x: 1179, endPoint y: 591, distance: 36.4
click at [1183, 626] on span "Remove" at bounding box center [1177, 629] width 83 height 12
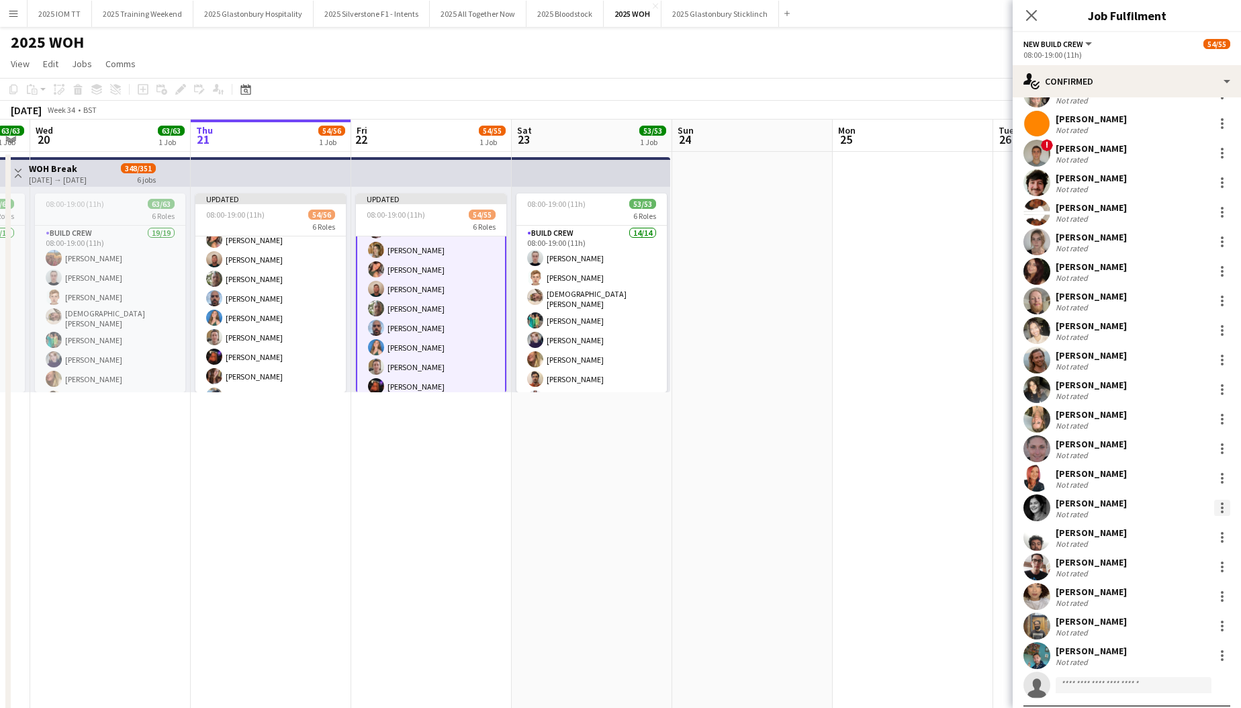
click at [1223, 510] on div at bounding box center [1222, 508] width 16 height 16
drag, startPoint x: 1197, startPoint y: 627, endPoint x: 1081, endPoint y: 545, distance: 141.6
click at [1197, 627] on span "Remove" at bounding box center [1177, 629] width 83 height 12
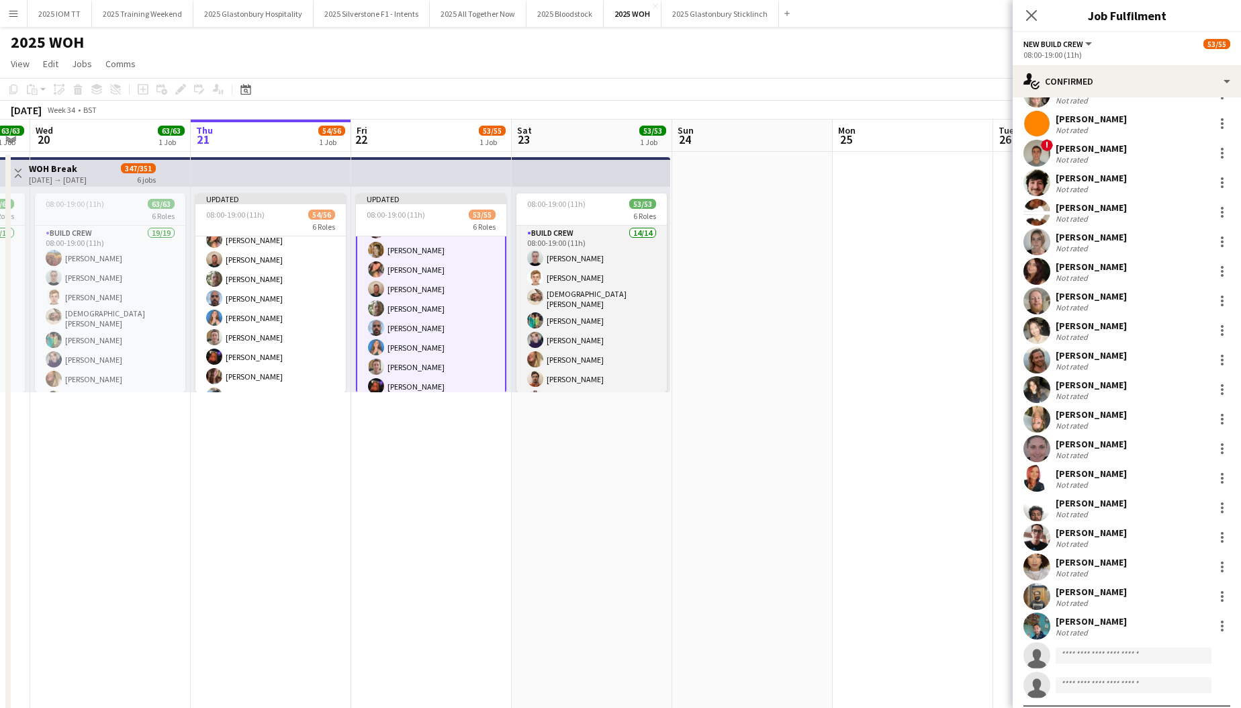
drag, startPoint x: 633, startPoint y: 304, endPoint x: 635, endPoint y: 294, distance: 9.6
click at [633, 302] on app-card-role "Build Crew 14/14 08:00-19:00 (11h) [PERSON_NAME] [PERSON_NAME] [PERSON_NAME] [P…" at bounding box center [591, 377] width 150 height 303
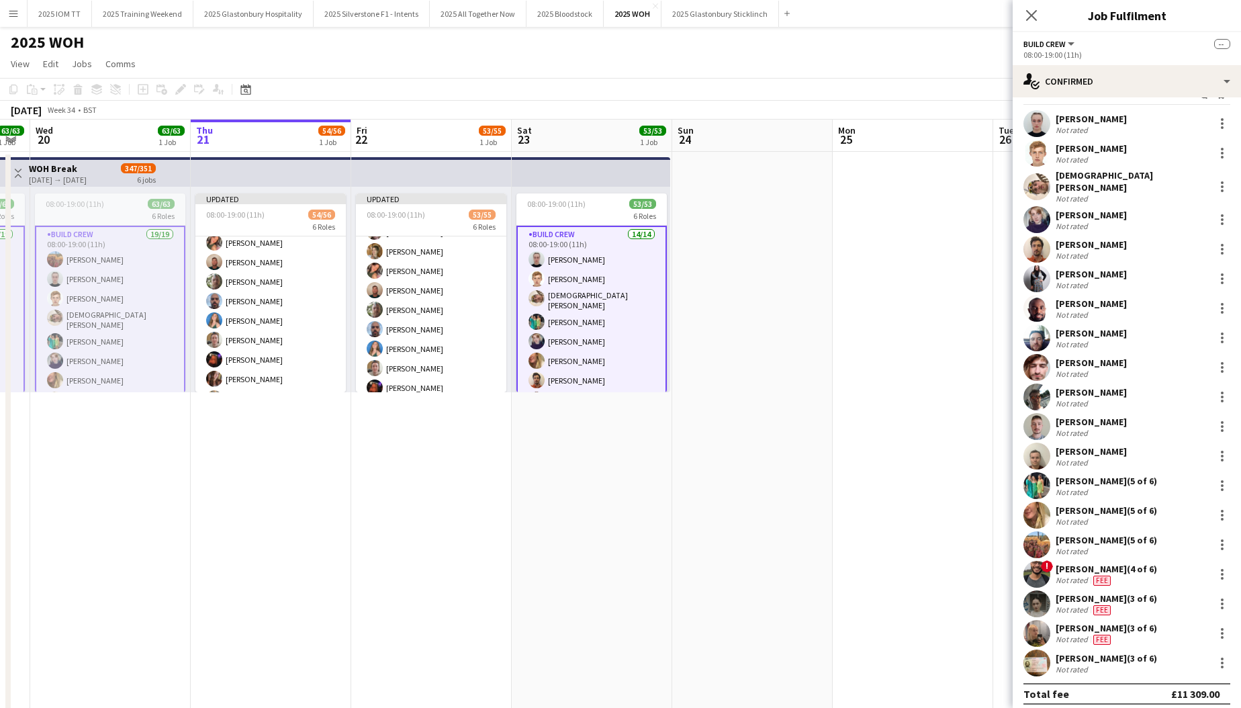
click at [617, 290] on app-card-role "Build Crew 14/14 08:00-19:00 (11h) [PERSON_NAME] [PERSON_NAME] [PERSON_NAME] [P…" at bounding box center [591, 379] width 150 height 306
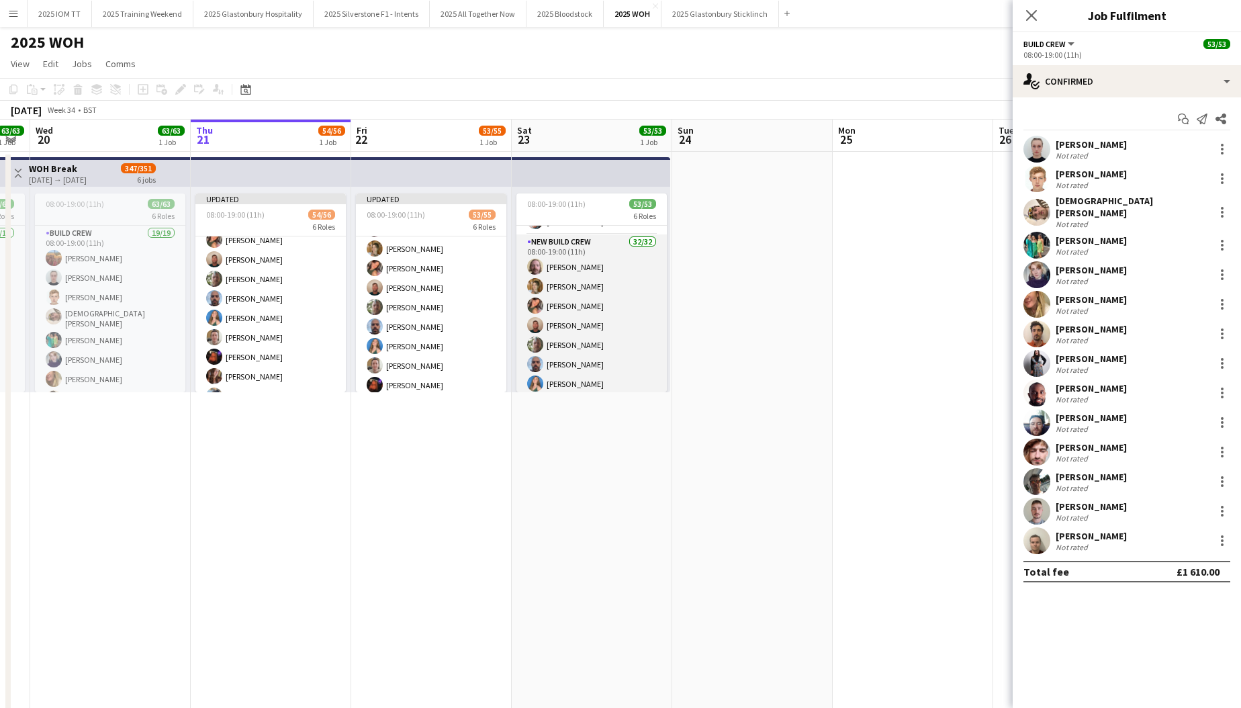
scroll to position [524, 0]
click at [582, 318] on app-card-role "New Build Crew 32/32 08:00-19:00 (11h) [PERSON_NAME] [PERSON_NAME] [PERSON_NAME…" at bounding box center [591, 481] width 150 height 649
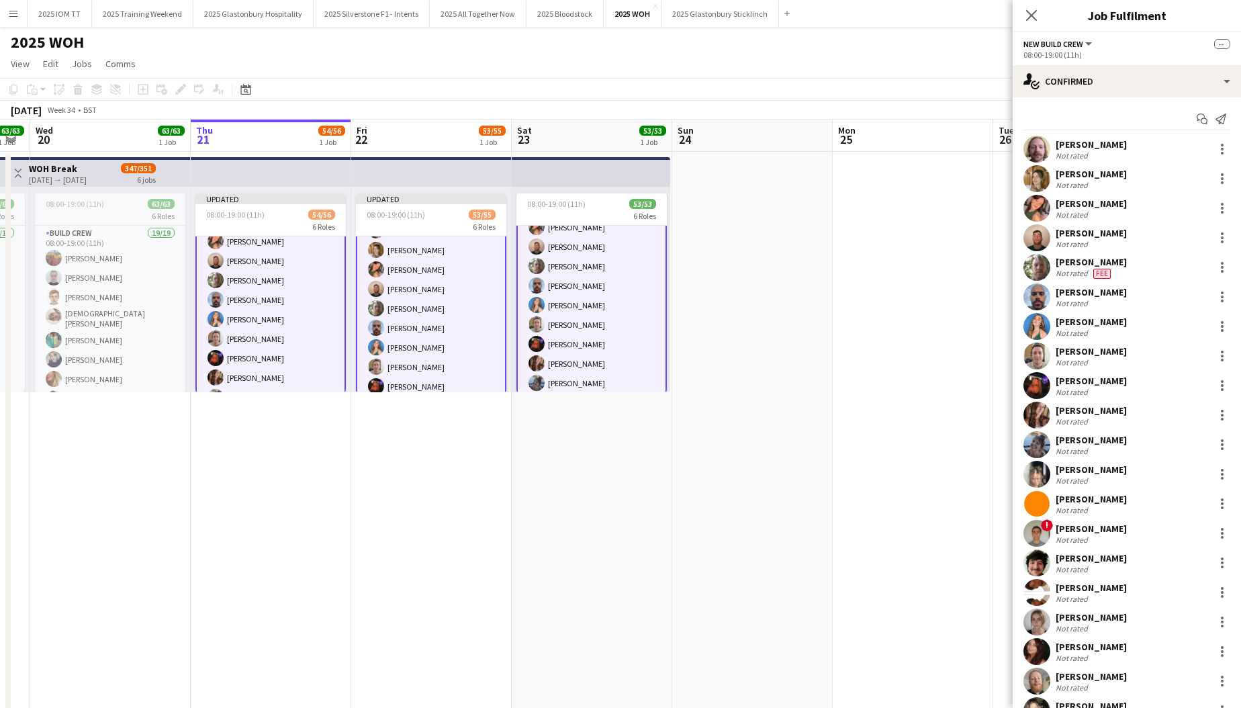
click at [582, 318] on app-card-role "New Build Crew 32/32 08:00-19:00 (11h) [PERSON_NAME] [PERSON_NAME] [PERSON_NAME…" at bounding box center [591, 480] width 150 height 652
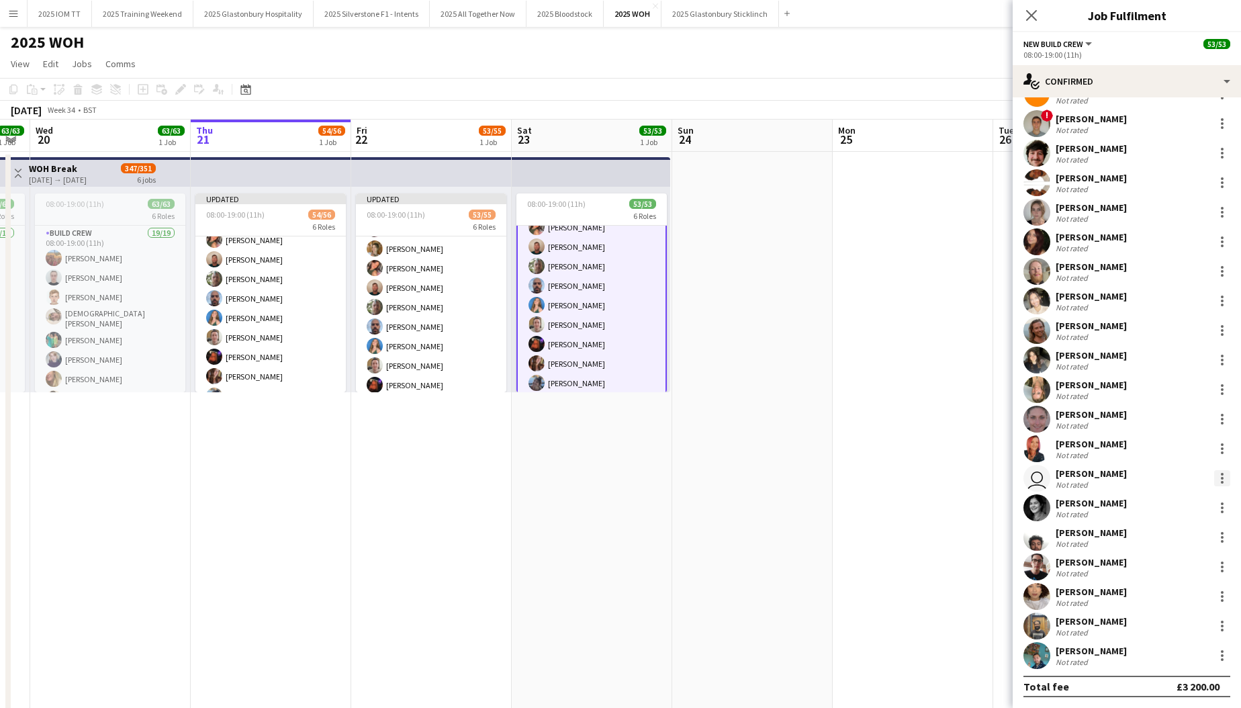
scroll to position [410, 0]
click at [1218, 476] on div at bounding box center [1222, 478] width 16 height 16
click at [1164, 599] on span "Remove" at bounding box center [1156, 599] width 40 height 11
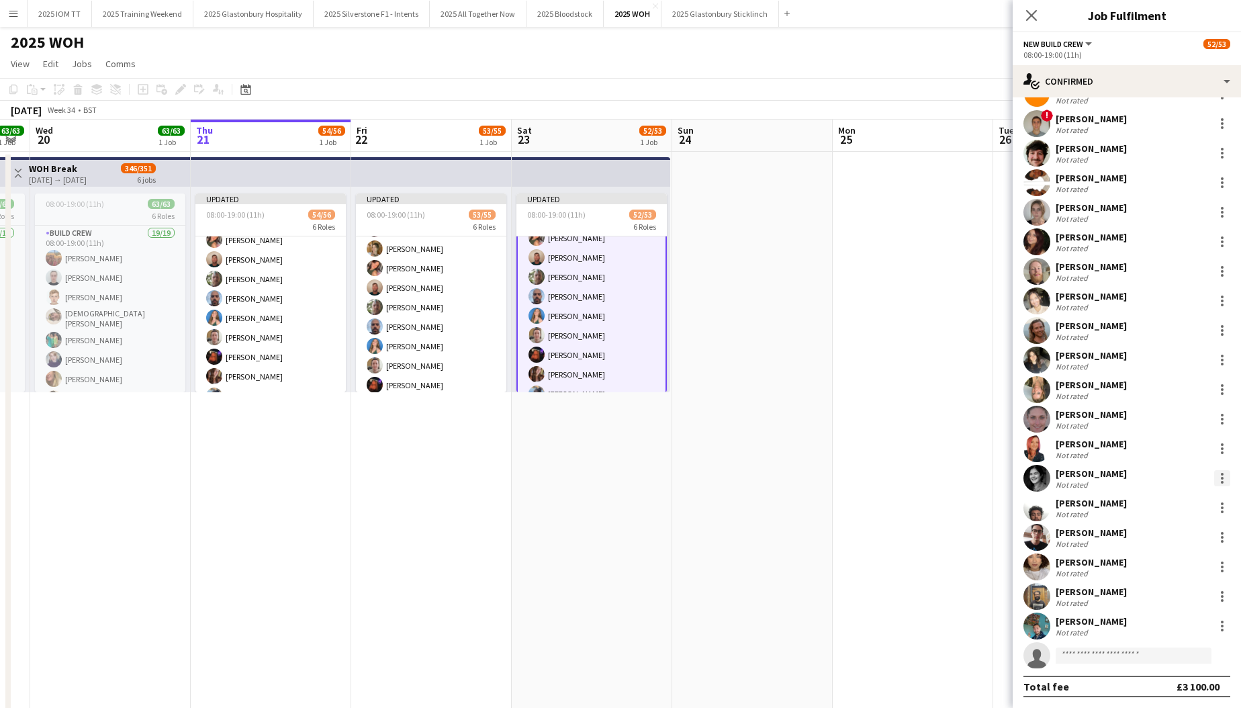
click at [1226, 476] on div at bounding box center [1222, 478] width 16 height 16
drag, startPoint x: 1187, startPoint y: 597, endPoint x: 1134, endPoint y: 564, distance: 63.0
click at [1184, 595] on span "Remove" at bounding box center [1177, 600] width 83 height 12
click at [765, 264] on app-date-cell at bounding box center [752, 508] width 160 height 712
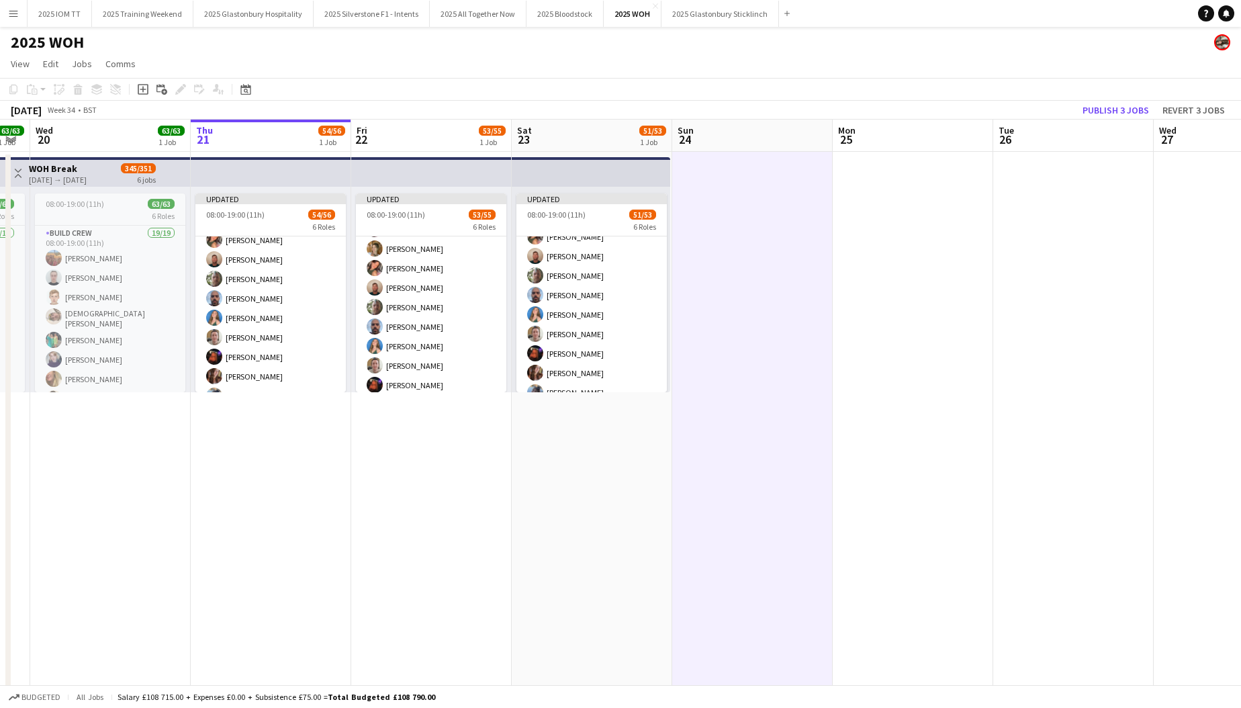
drag, startPoint x: 1117, startPoint y: 112, endPoint x: 1100, endPoint y: 118, distance: 18.5
click at [1117, 111] on button "Publish 3 jobs" at bounding box center [1115, 109] width 77 height 17
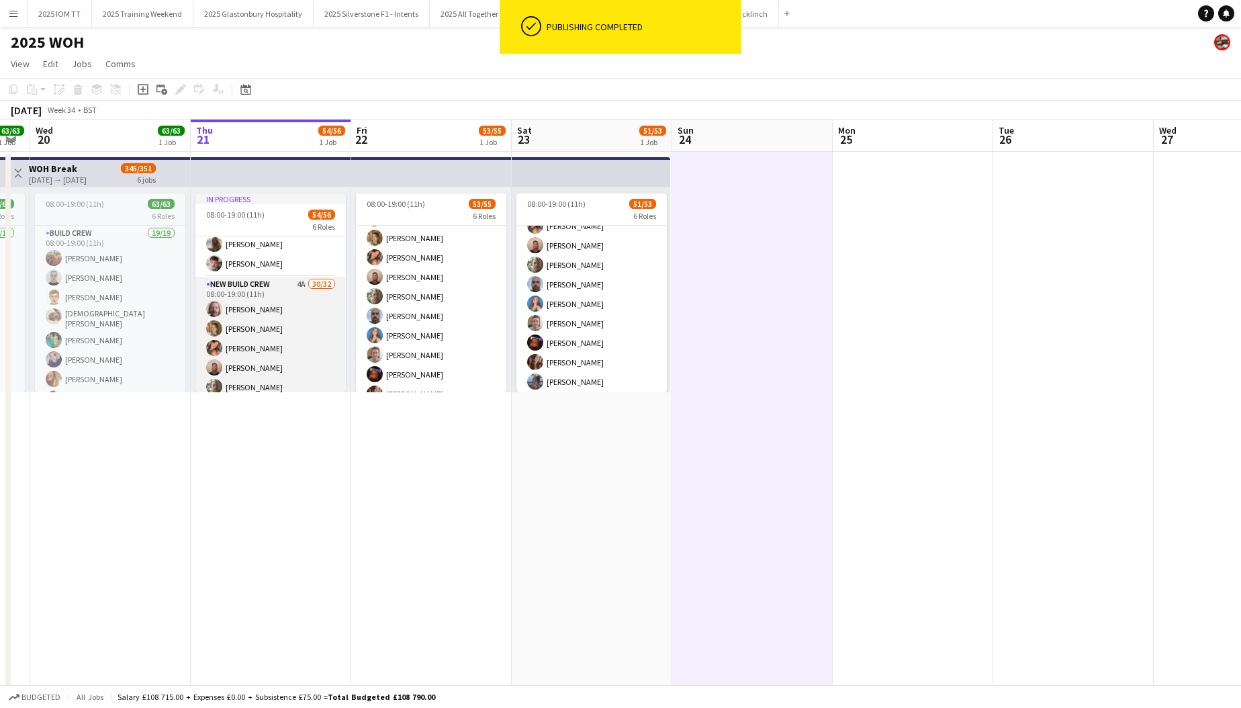
scroll to position [465, 0]
click at [258, 204] on app-job-card "In progress 08:00-19:00 (11h) 54/56 6 Roles Build Crew 16/16 08:00-19:00 (11h) …" at bounding box center [270, 292] width 150 height 199
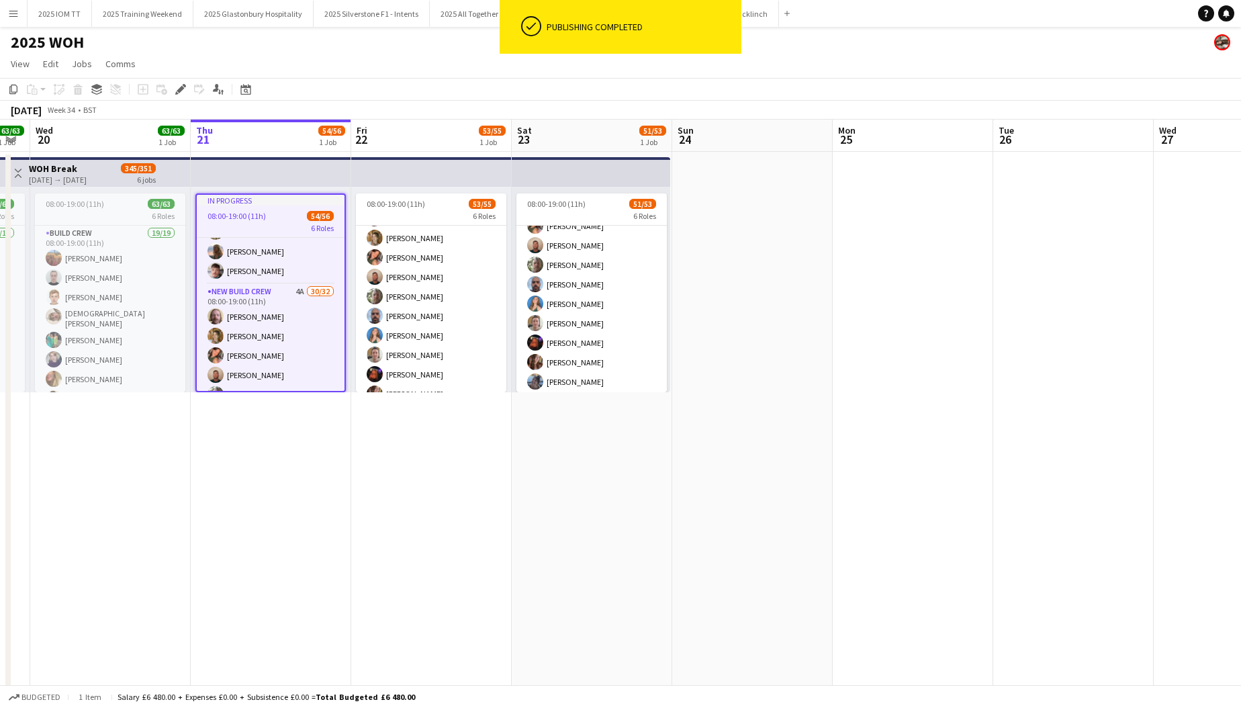
drag, startPoint x: 181, startPoint y: 87, endPoint x: 259, endPoint y: 93, distance: 78.2
click at [181, 87] on icon "Edit" at bounding box center [180, 89] width 11 height 11
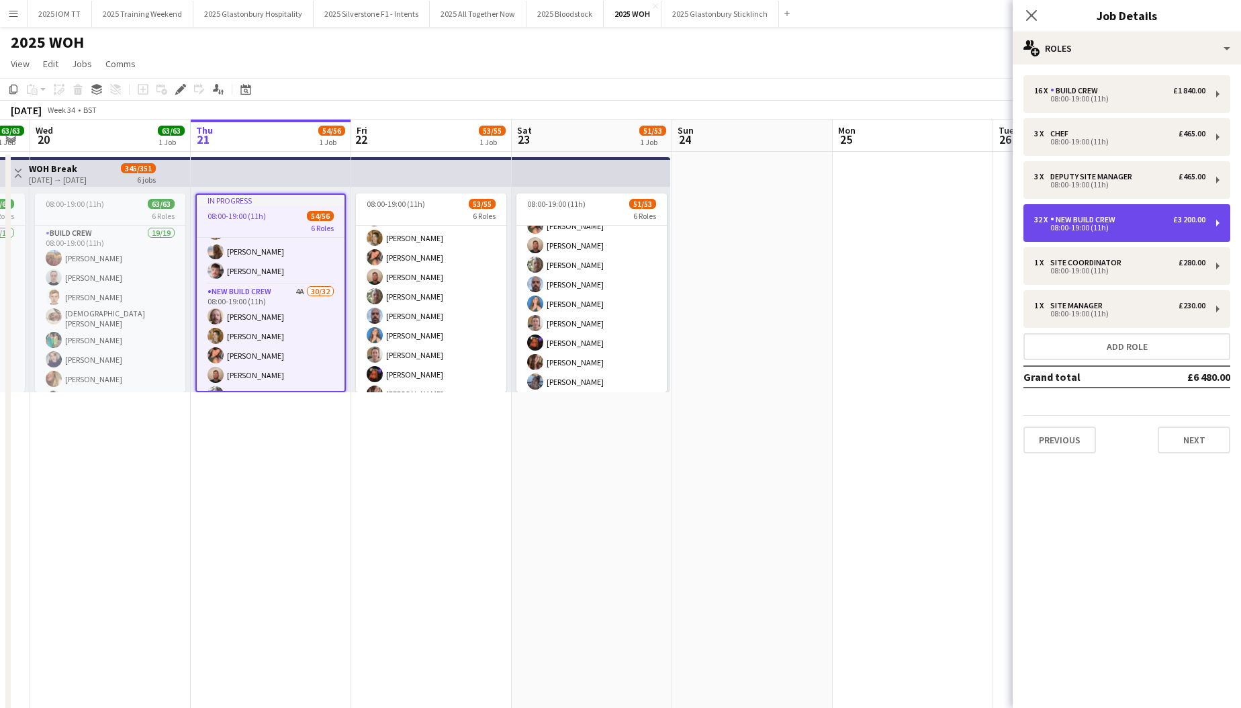
click at [1107, 222] on div "New Build Crew" at bounding box center [1085, 219] width 71 height 9
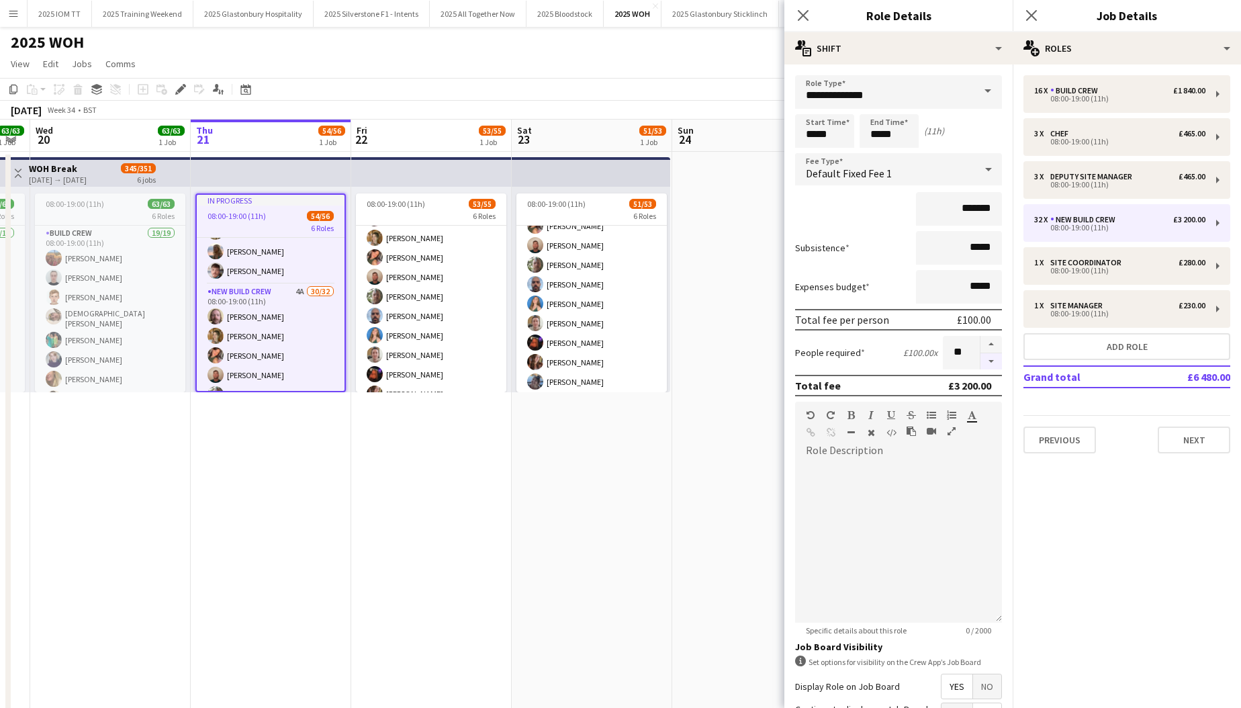
click at [994, 366] on button "button" at bounding box center [990, 361] width 21 height 17
type input "**"
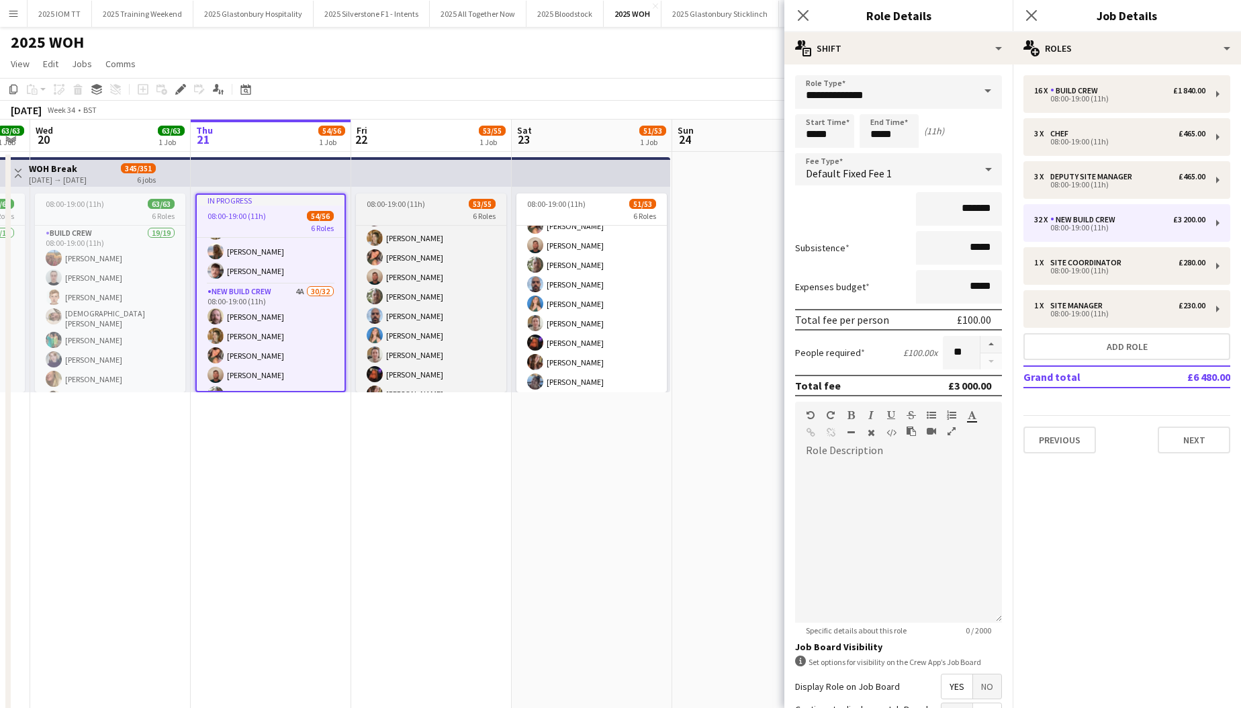
click at [425, 207] on div "08:00-19:00 (11h) 53/55" at bounding box center [431, 204] width 150 height 10
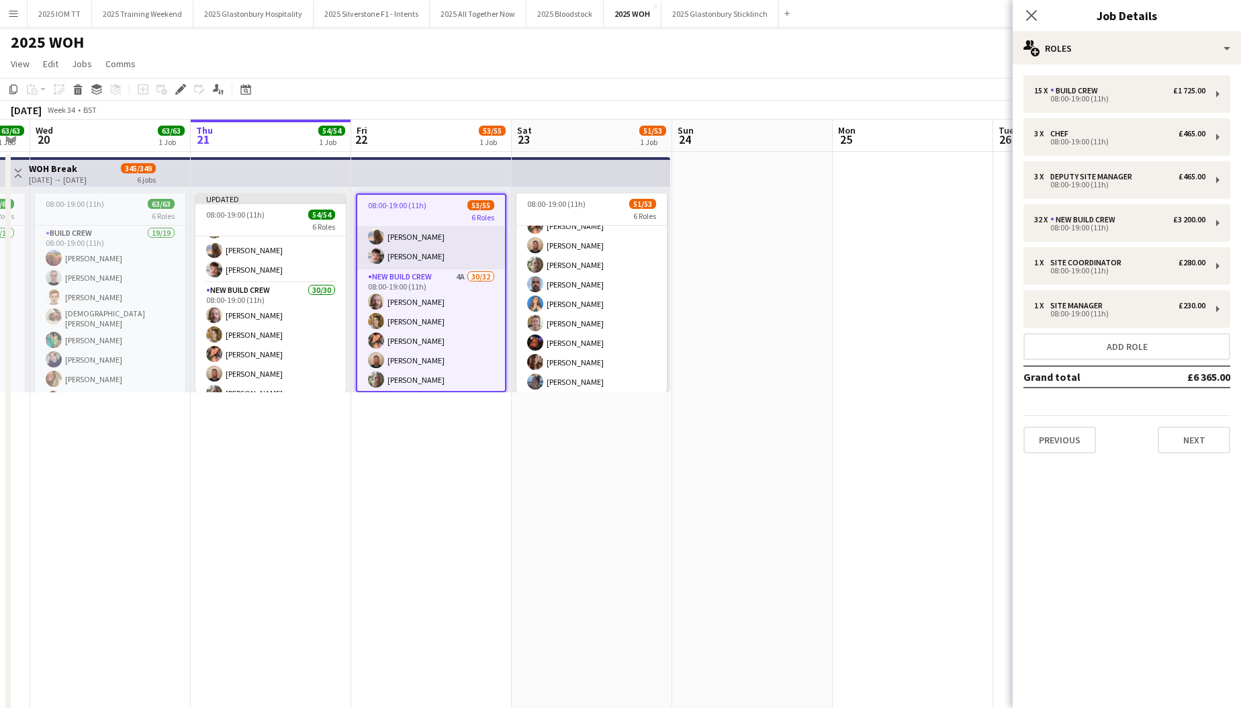
scroll to position [447, 0]
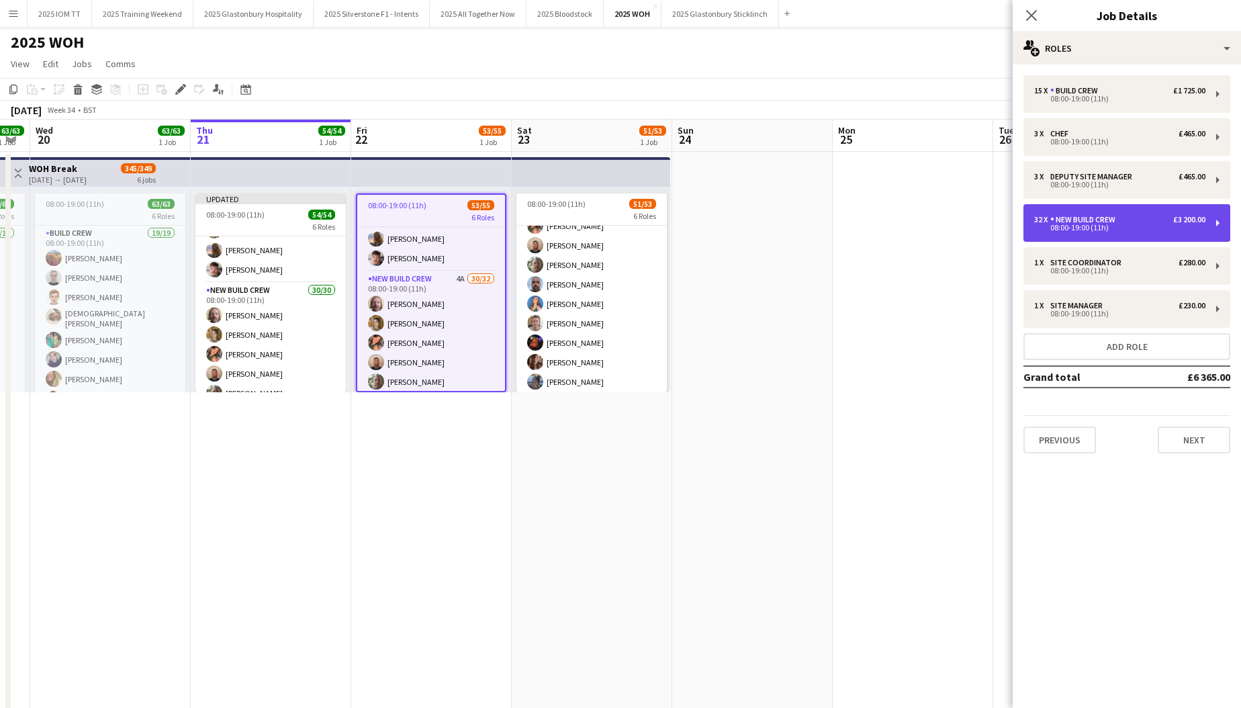
click at [1105, 225] on div "08:00-19:00 (11h)" at bounding box center [1119, 227] width 171 height 7
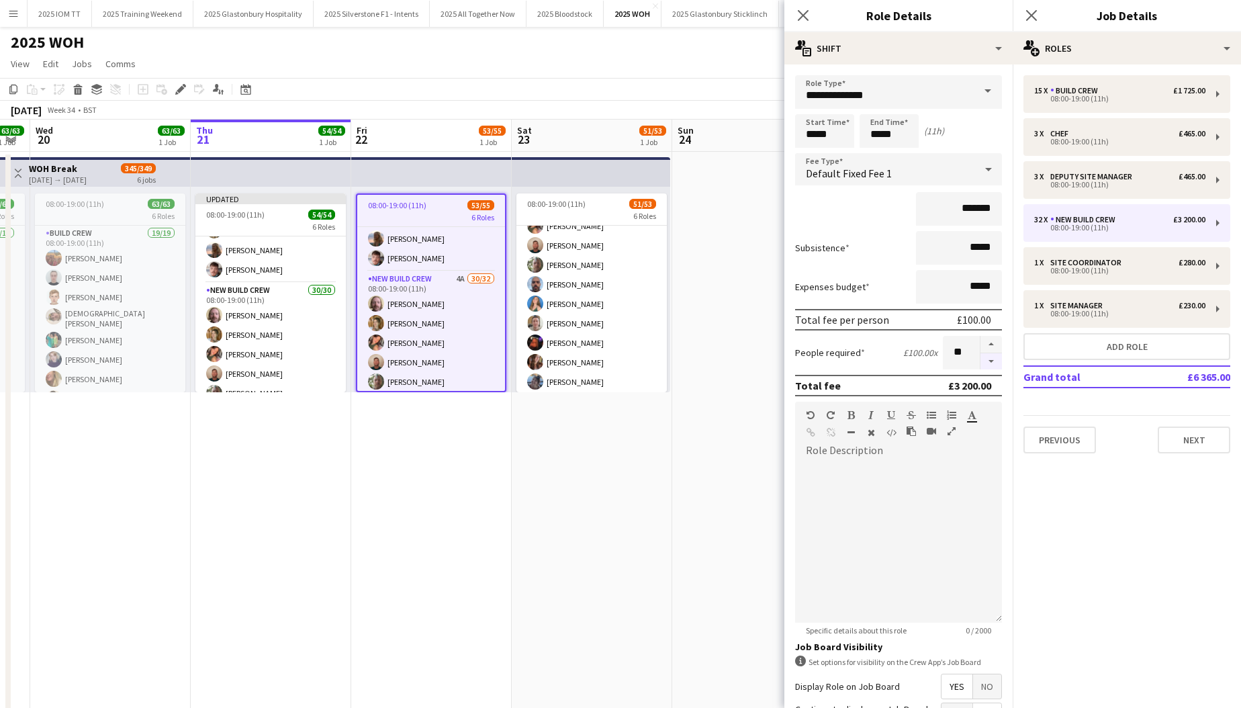
click at [993, 363] on button "button" at bounding box center [990, 361] width 21 height 17
type input "**"
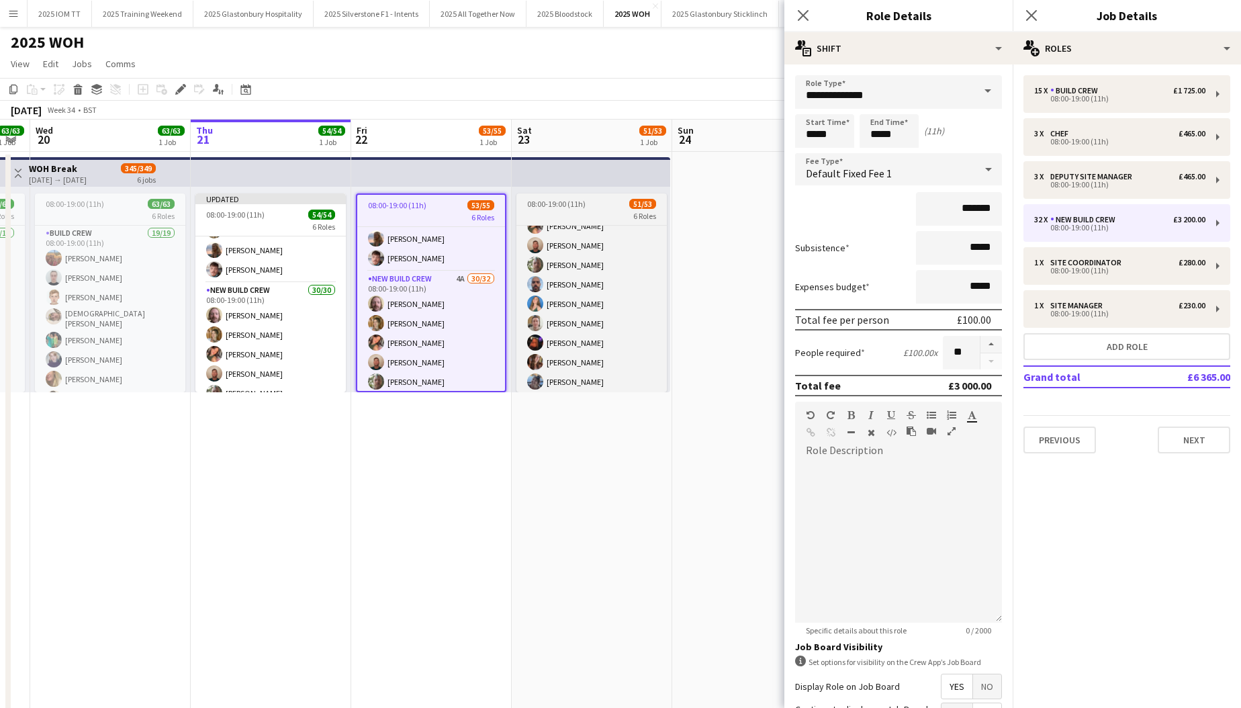
drag, startPoint x: 576, startPoint y: 201, endPoint x: 584, endPoint y: 203, distance: 8.8
click at [576, 201] on span "08:00-19:00 (11h)" at bounding box center [556, 204] width 58 height 10
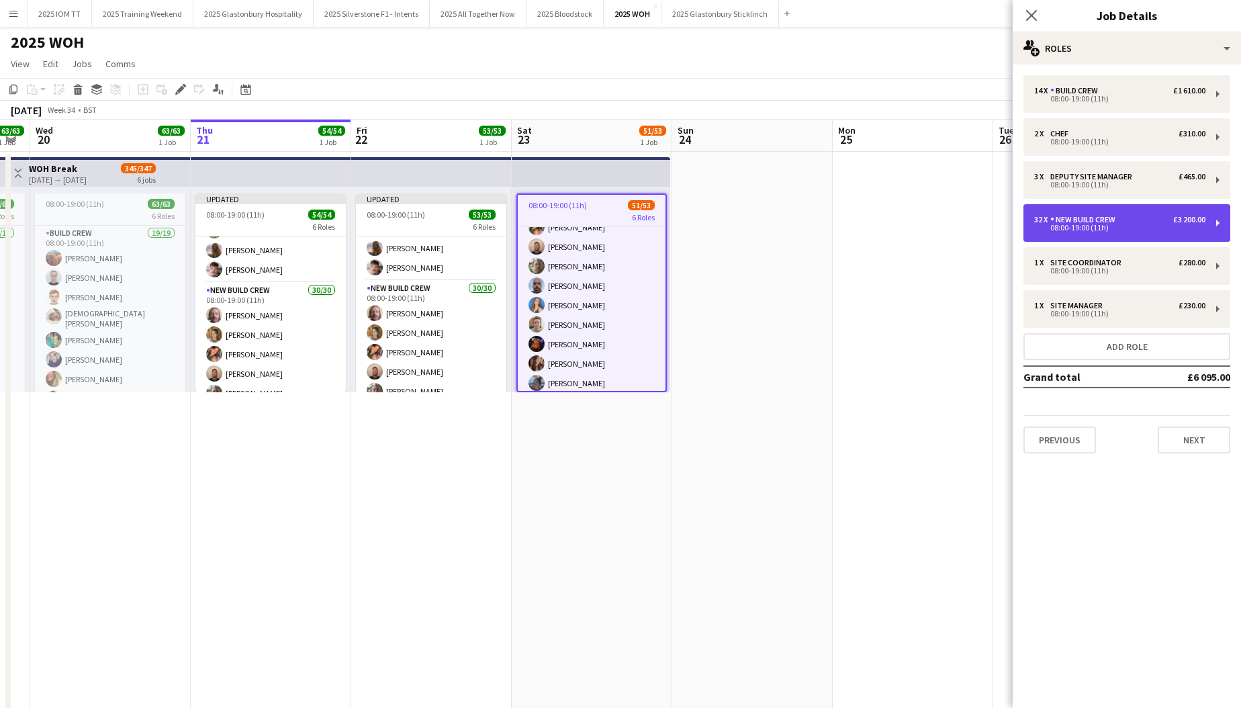
click at [1102, 233] on div "32 x New Build Crew £3 200.00 08:00-19:00 (11h)" at bounding box center [1126, 223] width 207 height 38
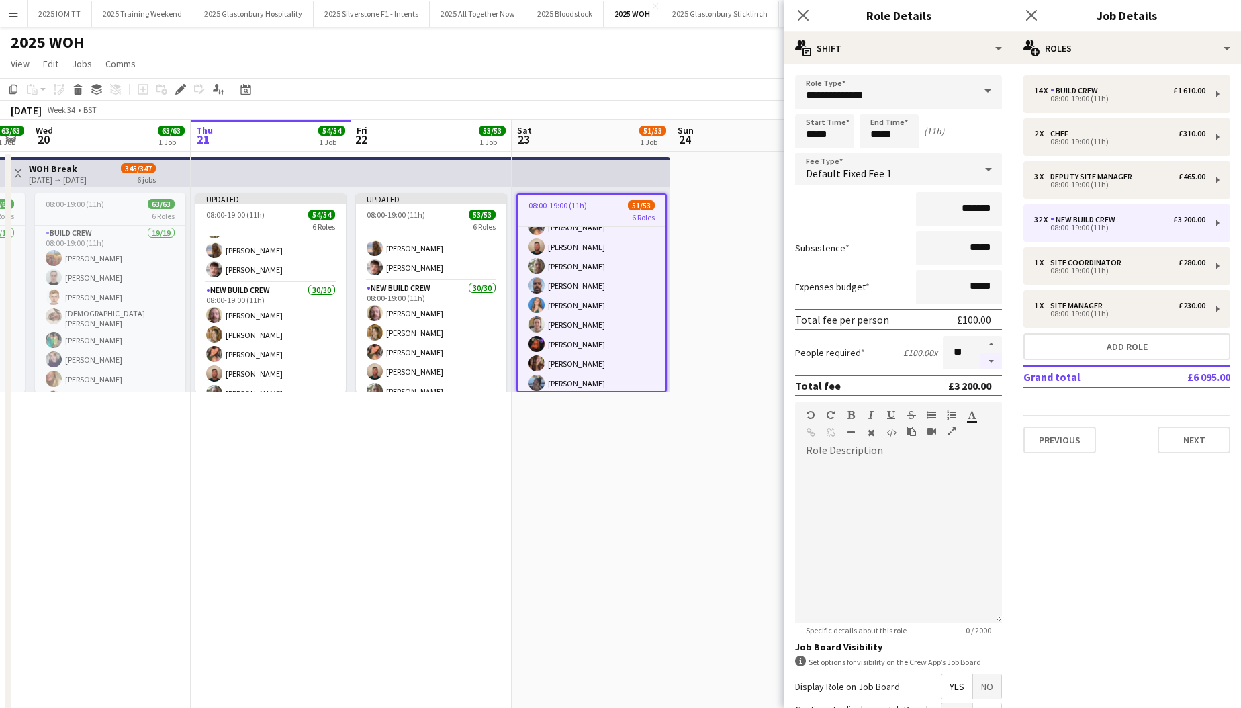
click at [990, 364] on button "button" at bounding box center [990, 361] width 21 height 17
type input "**"
drag, startPoint x: 1034, startPoint y: 20, endPoint x: 1012, endPoint y: 32, distance: 24.9
click at [1034, 19] on icon "Close pop-in" at bounding box center [1031, 15] width 11 height 11
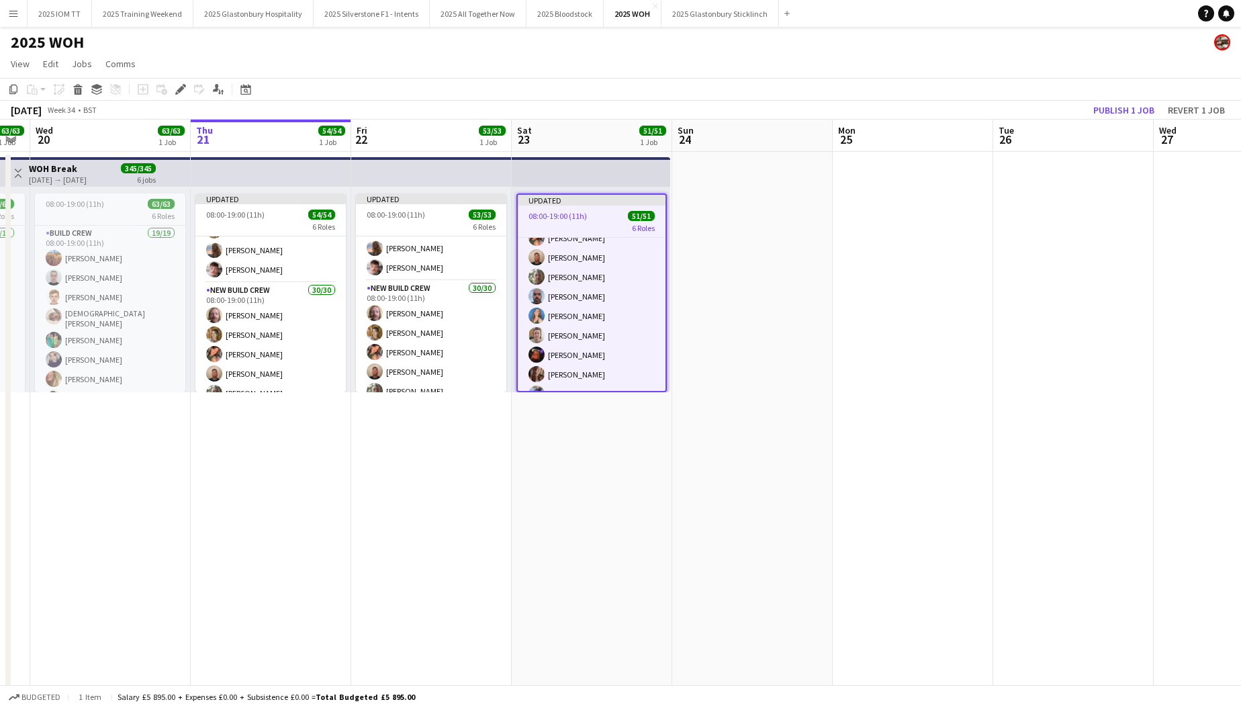
drag, startPoint x: 783, startPoint y: 209, endPoint x: 942, endPoint y: 177, distance: 162.3
click at [783, 209] on app-date-cell at bounding box center [752, 508] width 160 height 712
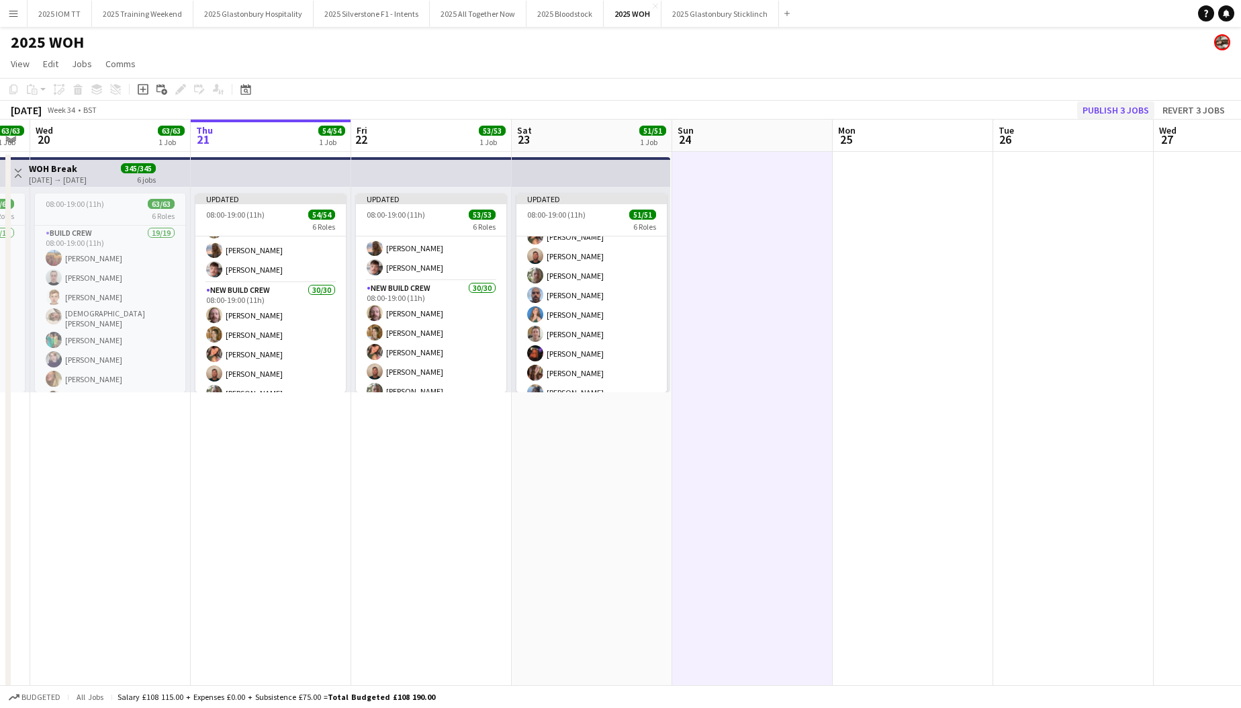
click at [1120, 110] on button "Publish 3 jobs" at bounding box center [1115, 109] width 77 height 17
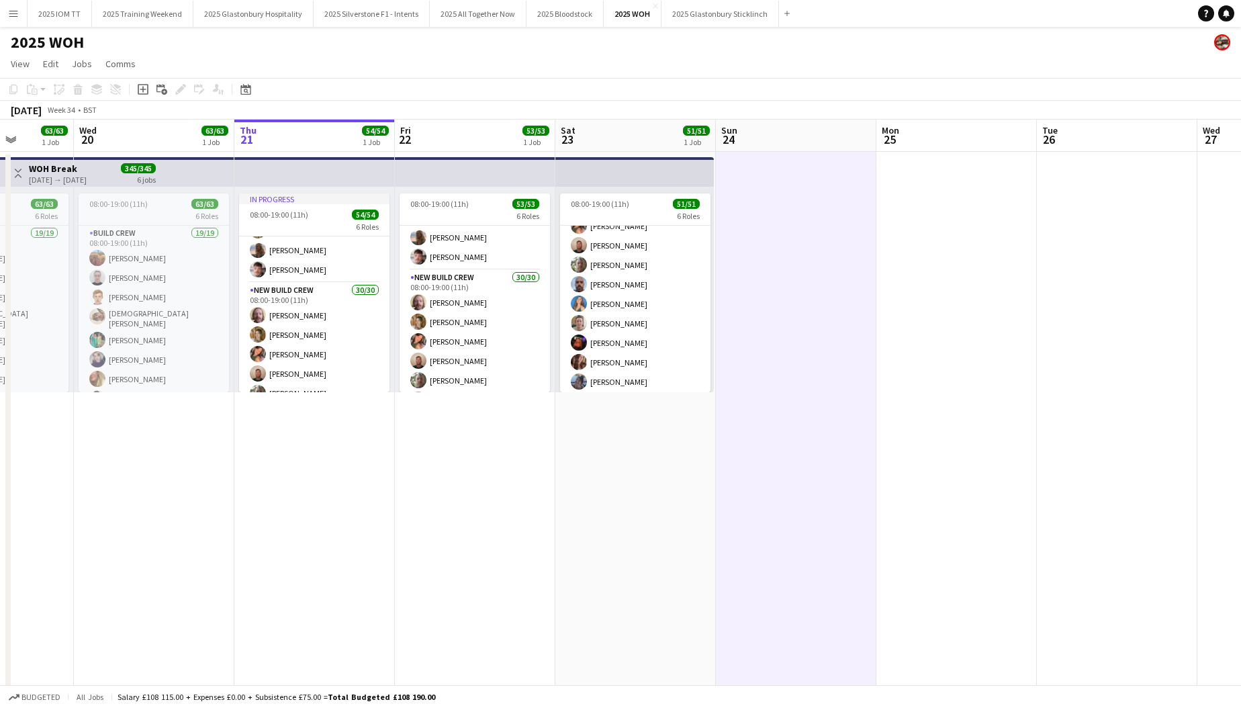
scroll to position [0, 381]
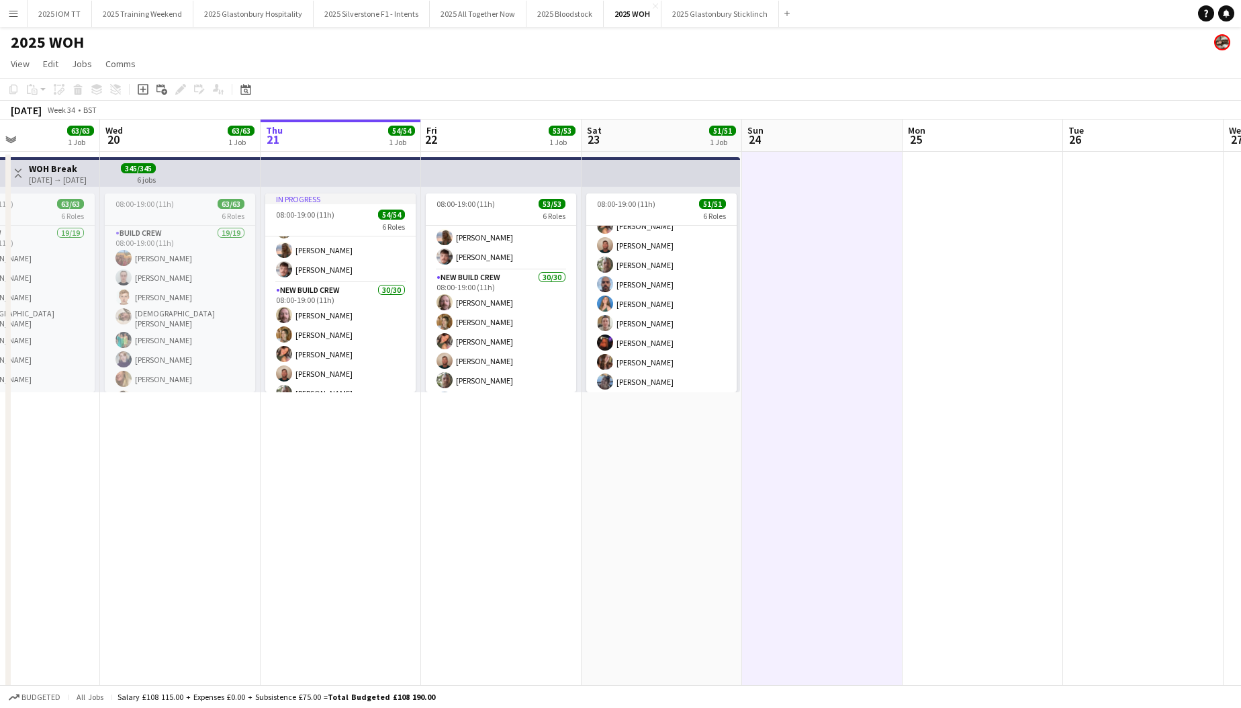
click at [12, 13] on app-icon "Menu" at bounding box center [13, 13] width 11 height 11
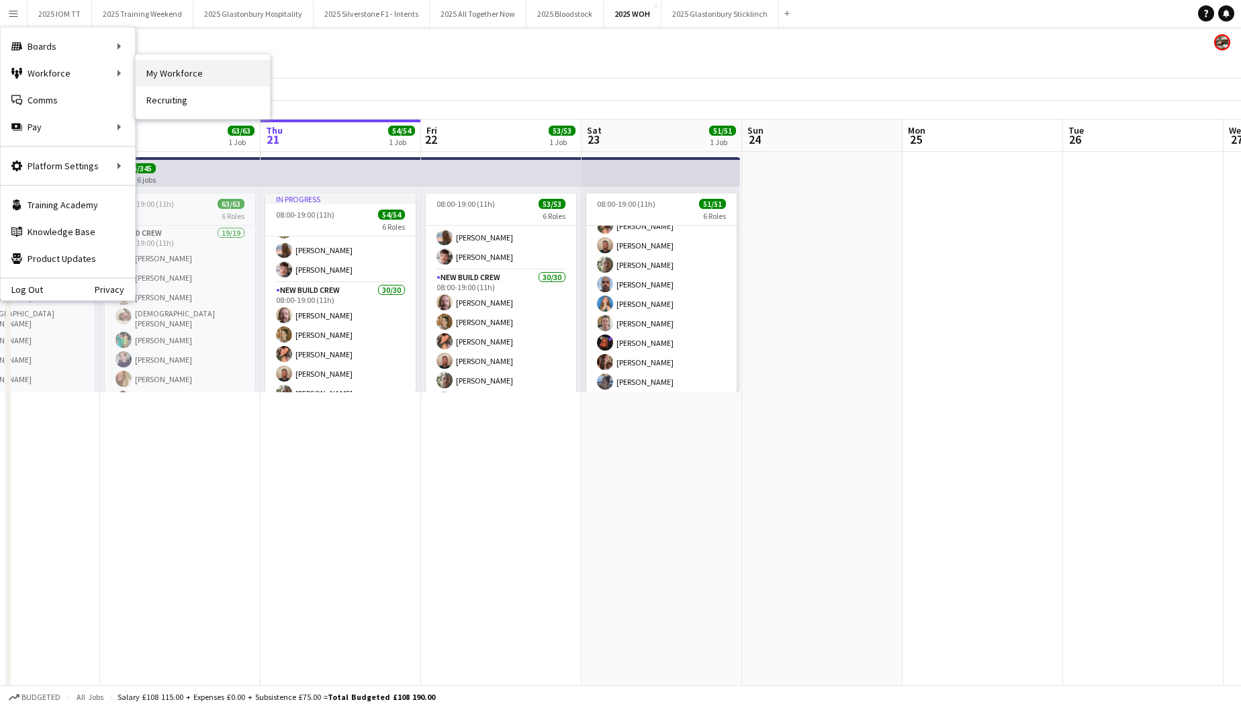
click at [168, 78] on link "My Workforce" at bounding box center [203, 73] width 134 height 27
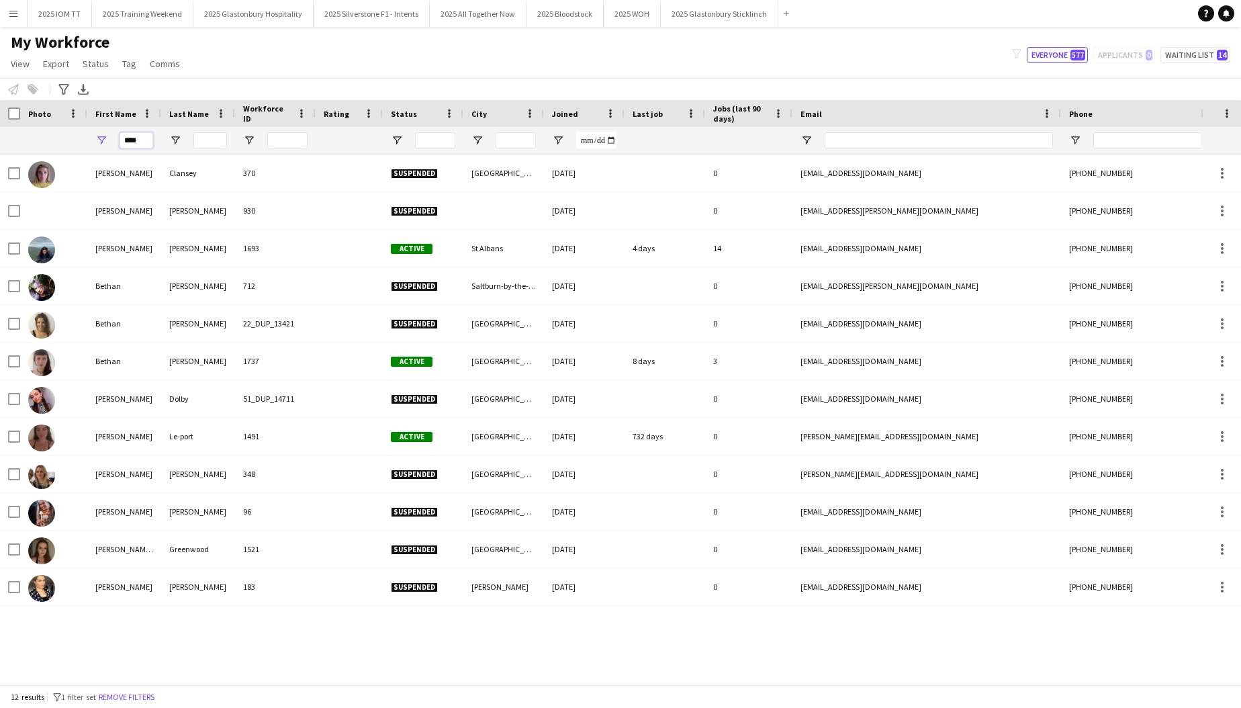
click at [147, 137] on input "****" at bounding box center [137, 140] width 34 height 16
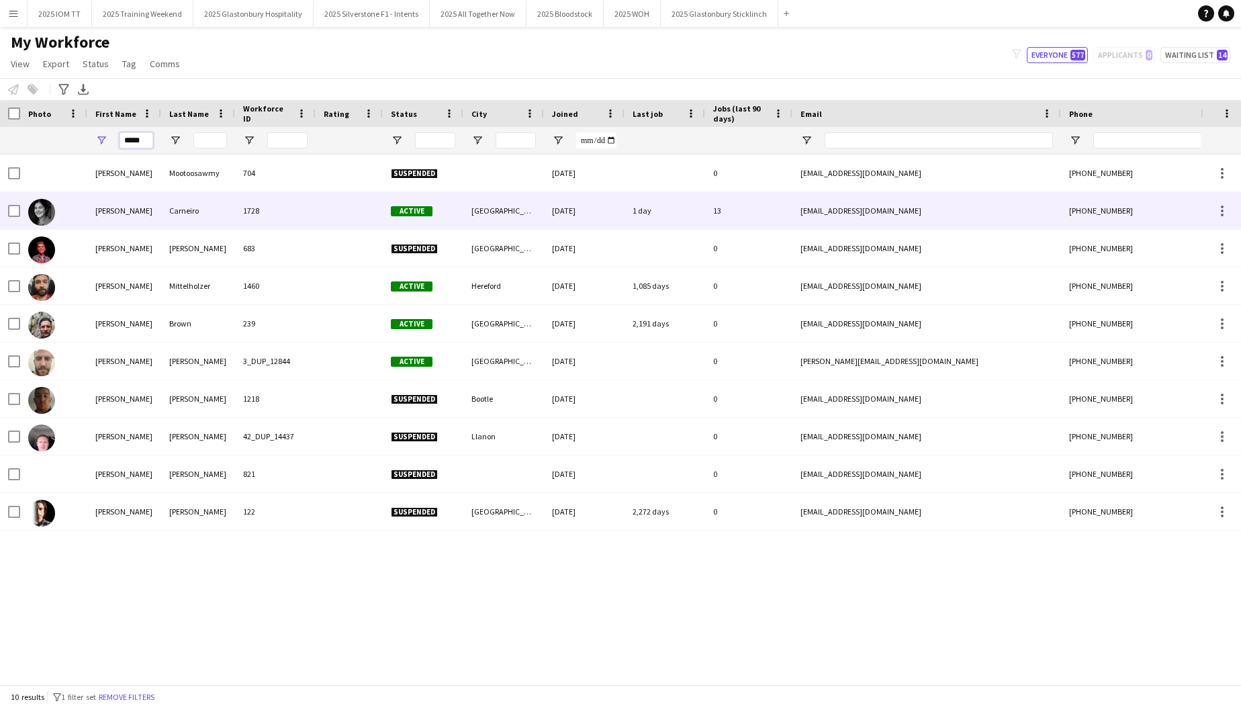
type input "*****"
drag, startPoint x: 182, startPoint y: 215, endPoint x: 228, endPoint y: 214, distance: 45.7
click at [182, 214] on div "Carneiro" at bounding box center [198, 210] width 74 height 37
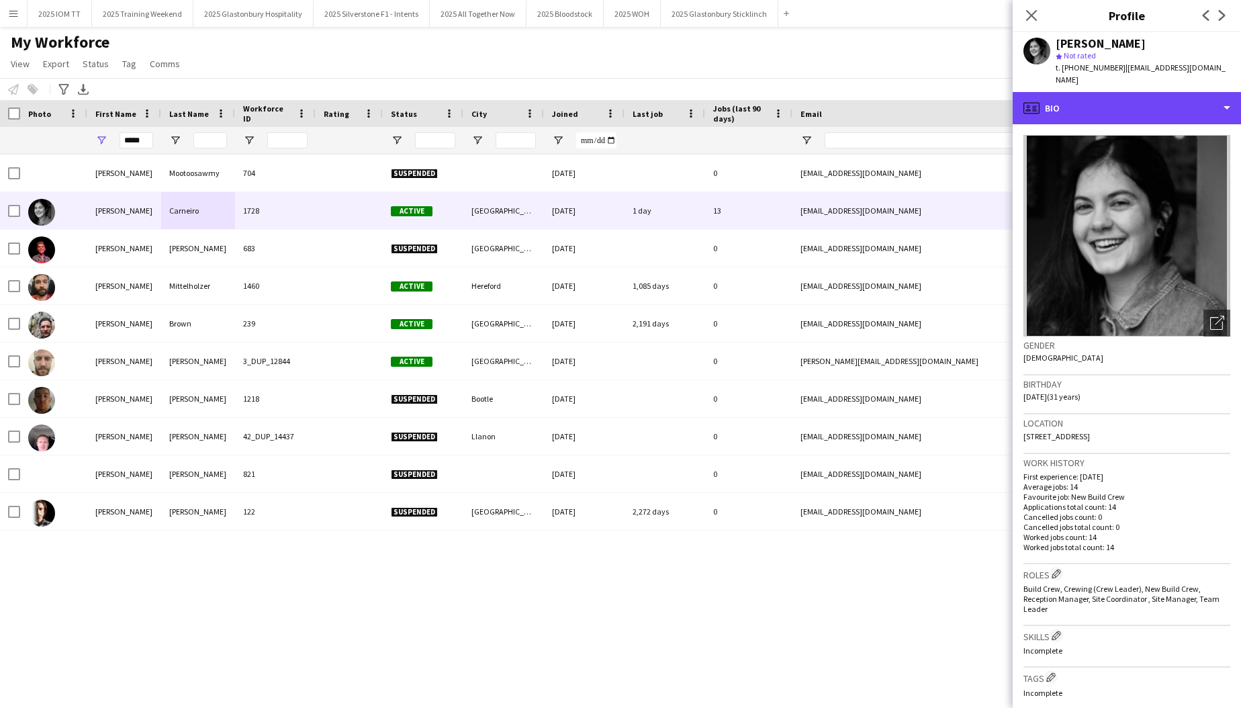
drag, startPoint x: 1135, startPoint y: 98, endPoint x: 1137, endPoint y: 108, distance: 10.3
click at [1135, 98] on div "profile Bio" at bounding box center [1127, 108] width 228 height 32
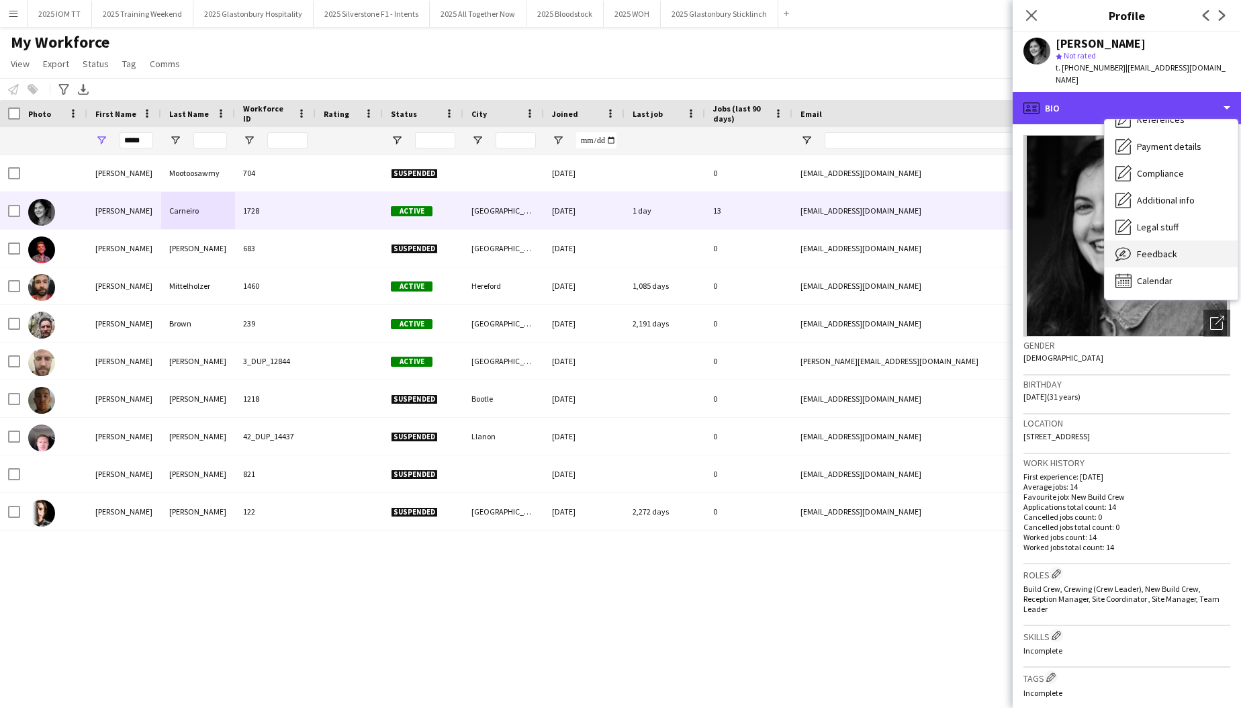
scroll to position [153, 0]
click at [1149, 248] on span "Feedback" at bounding box center [1157, 254] width 40 height 12
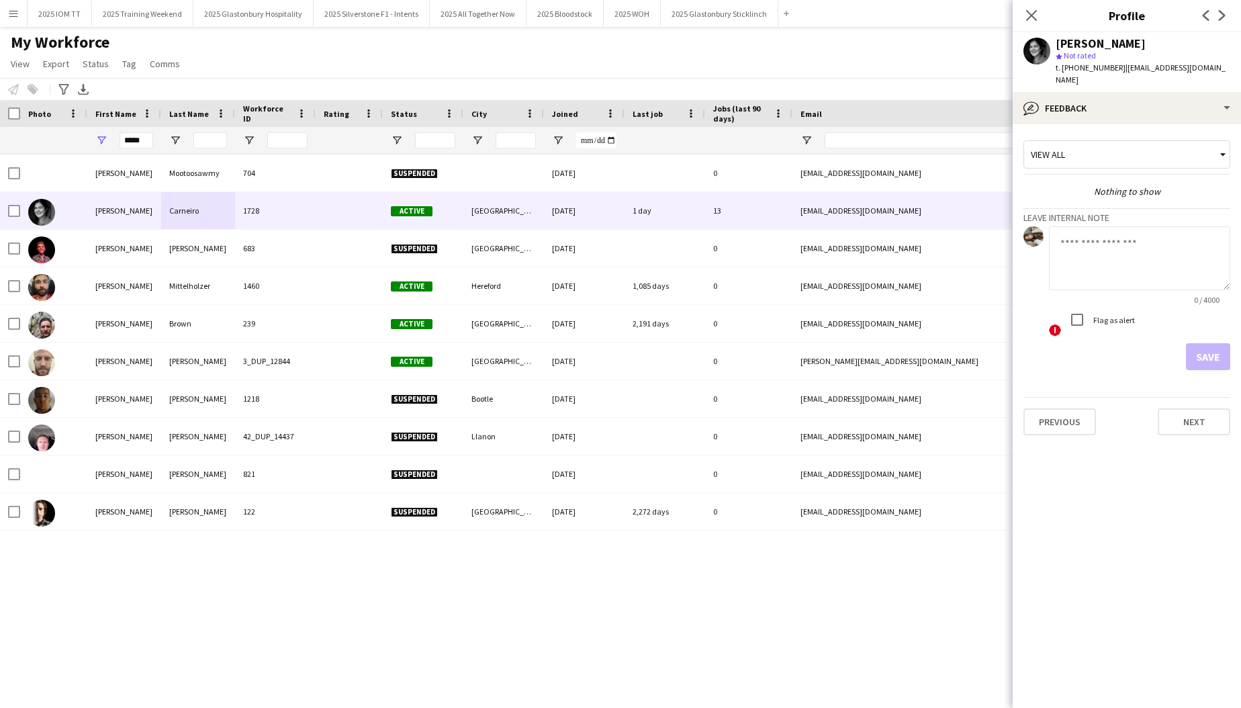
click at [1126, 246] on textarea at bounding box center [1139, 258] width 181 height 64
drag, startPoint x: 1102, startPoint y: 251, endPoint x: 1050, endPoint y: 235, distance: 54.8
click at [1050, 235] on textarea "**********" at bounding box center [1139, 258] width 181 height 64
type textarea "**********"
click at [1209, 343] on button "Save" at bounding box center [1208, 356] width 44 height 27
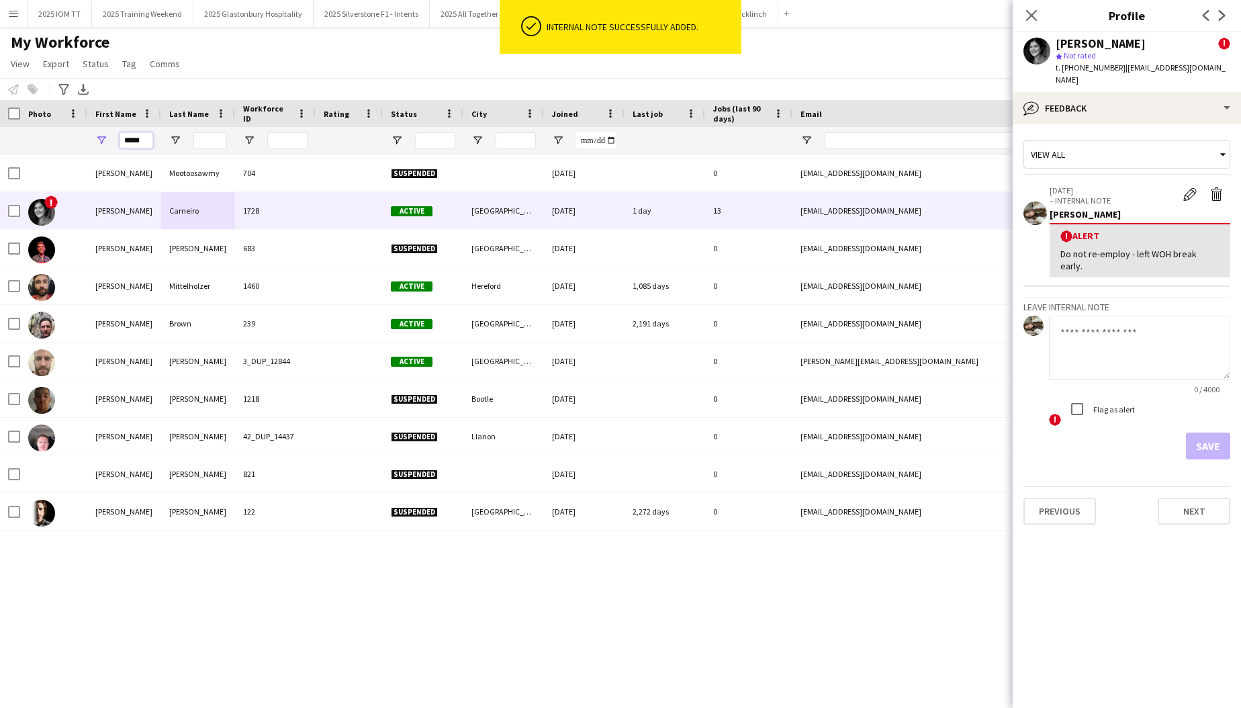
click at [134, 138] on input "*****" at bounding box center [137, 140] width 34 height 16
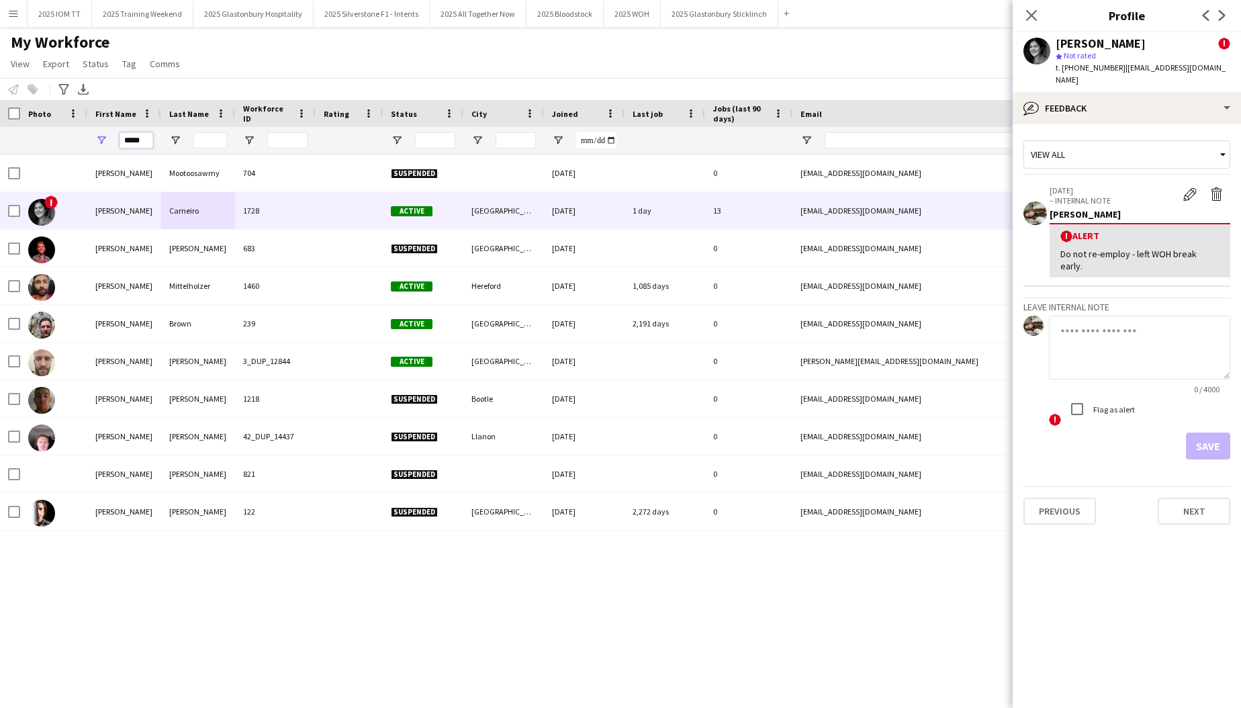
click at [134, 138] on input "*****" at bounding box center [137, 140] width 34 height 16
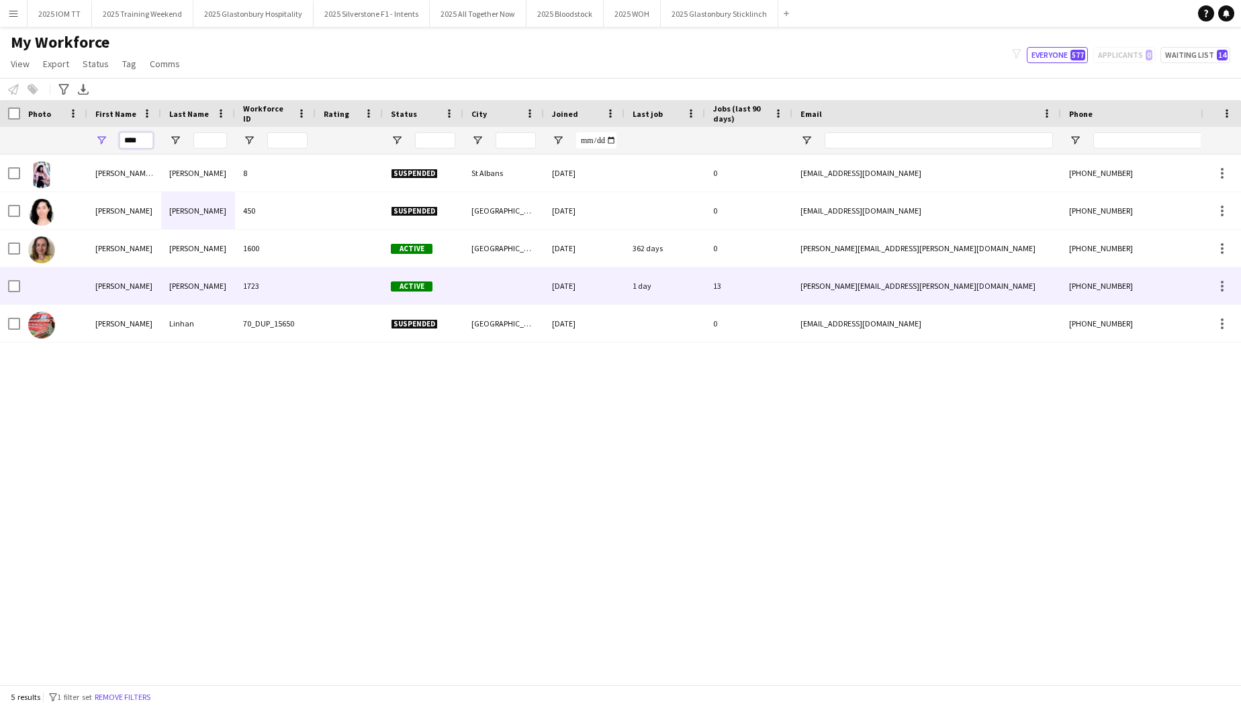
type input "****"
drag, startPoint x: 129, startPoint y: 294, endPoint x: 141, endPoint y: 289, distance: 13.0
click at [130, 293] on div "[PERSON_NAME]" at bounding box center [124, 285] width 74 height 37
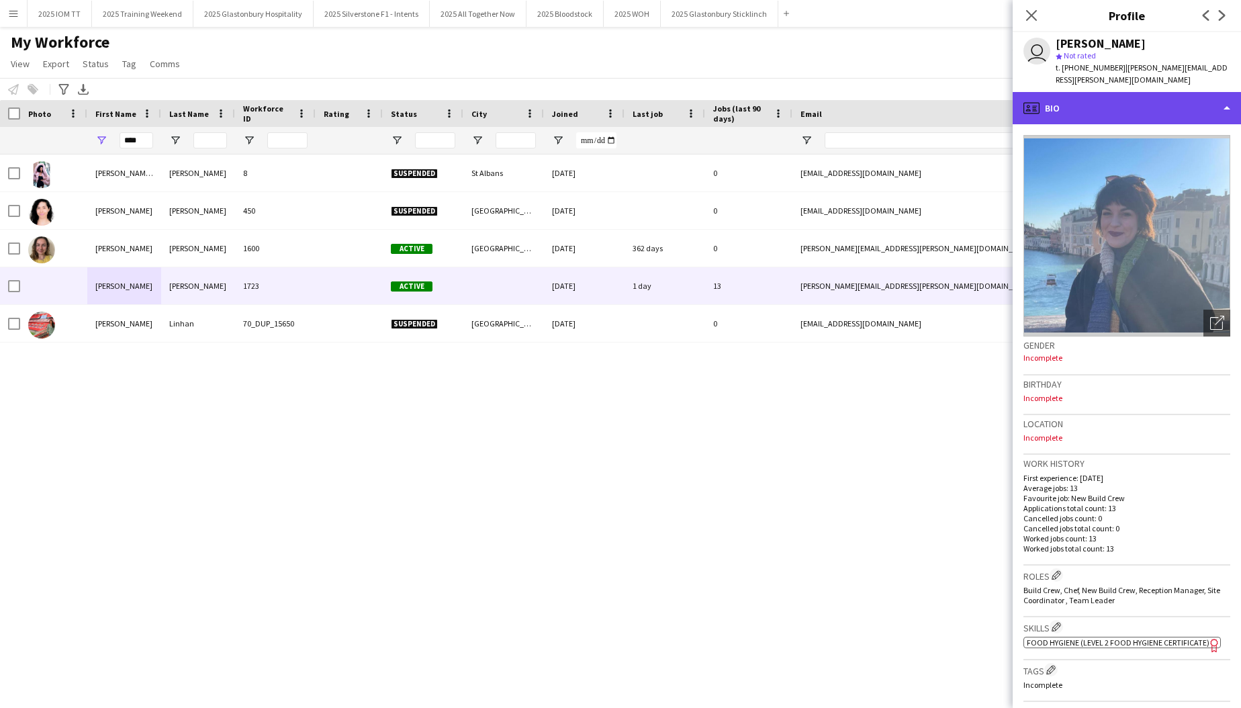
click at [1150, 98] on div "profile Bio" at bounding box center [1127, 108] width 228 height 32
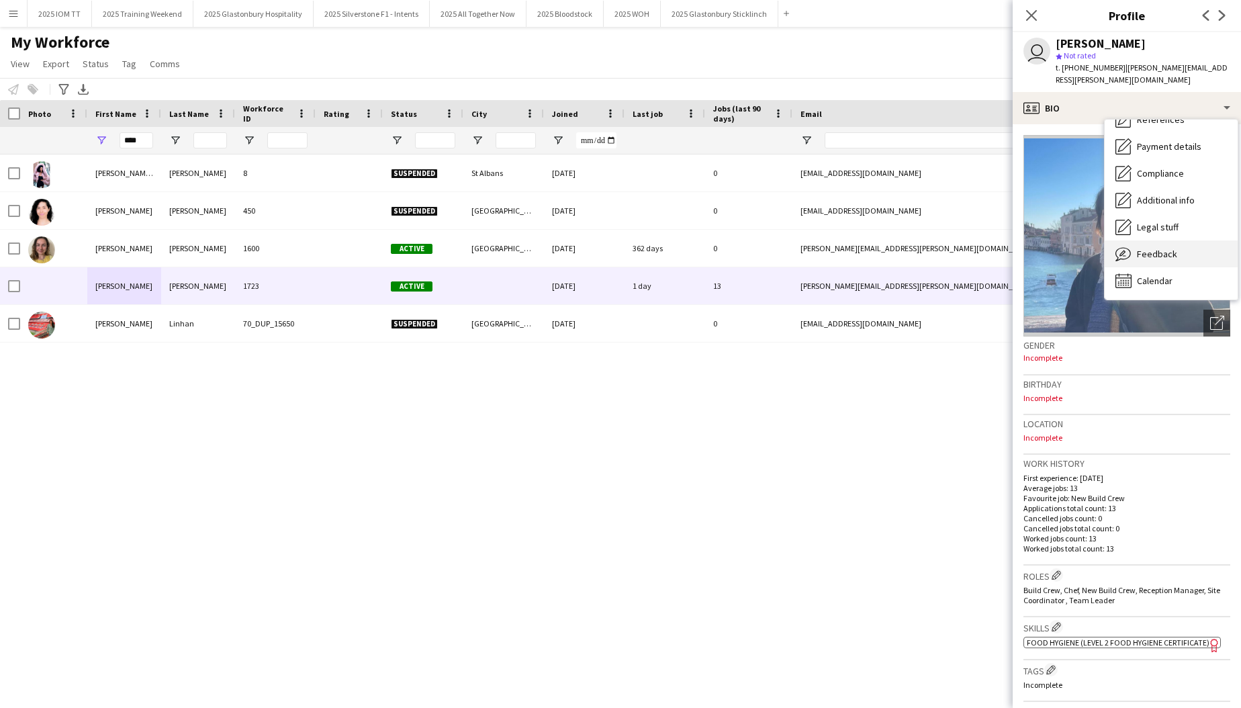
click at [1173, 248] on span "Feedback" at bounding box center [1157, 254] width 40 height 12
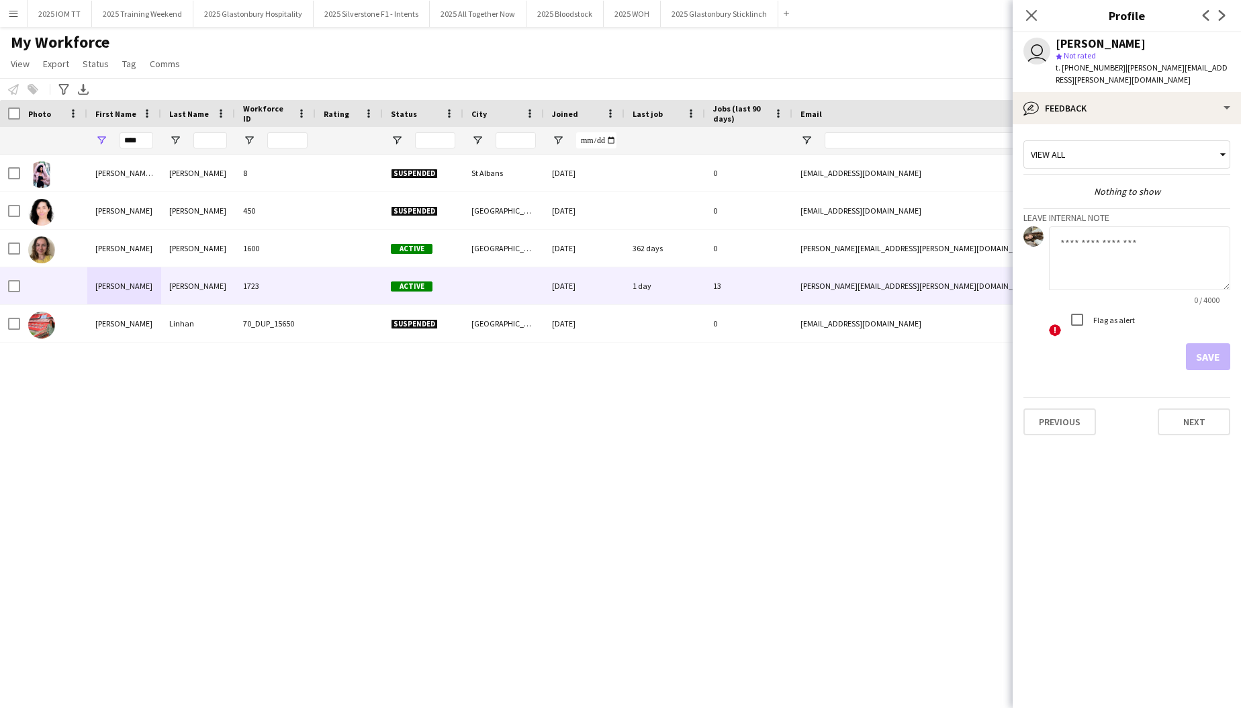
click at [1100, 229] on textarea at bounding box center [1139, 258] width 181 height 64
paste textarea "**********"
type textarea "**********"
click at [1192, 343] on button "Save" at bounding box center [1208, 356] width 44 height 27
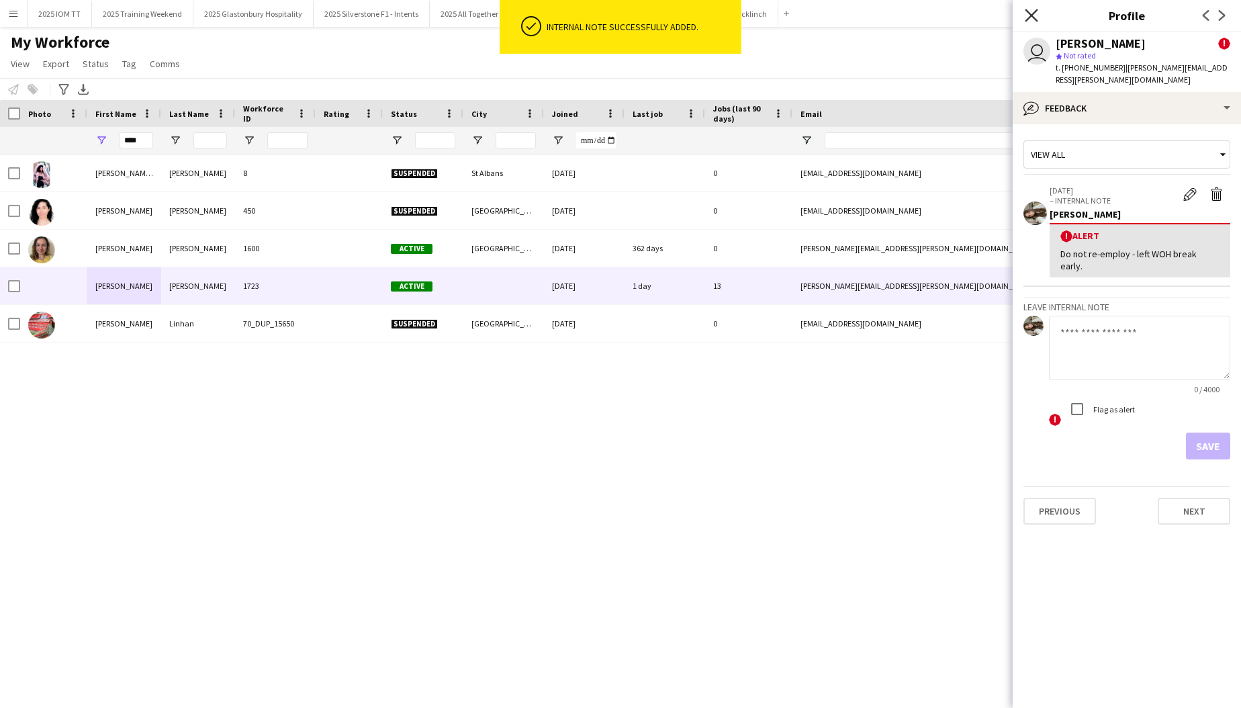
click at [1034, 17] on icon "Close pop-in" at bounding box center [1031, 15] width 13 height 13
